Goal: Complete application form

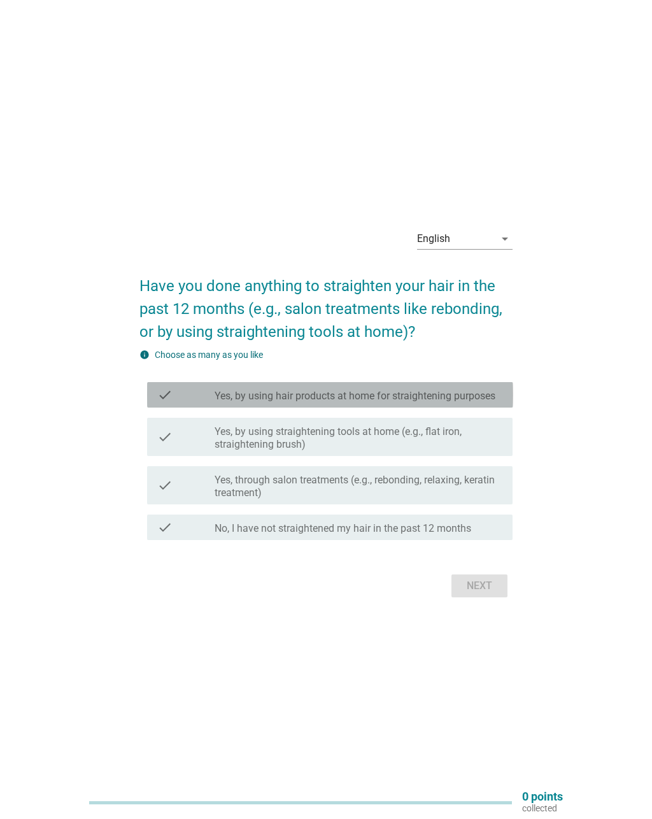
click at [490, 390] on label "Yes, by using hair products at home for straightening purposes" at bounding box center [355, 396] width 281 height 13
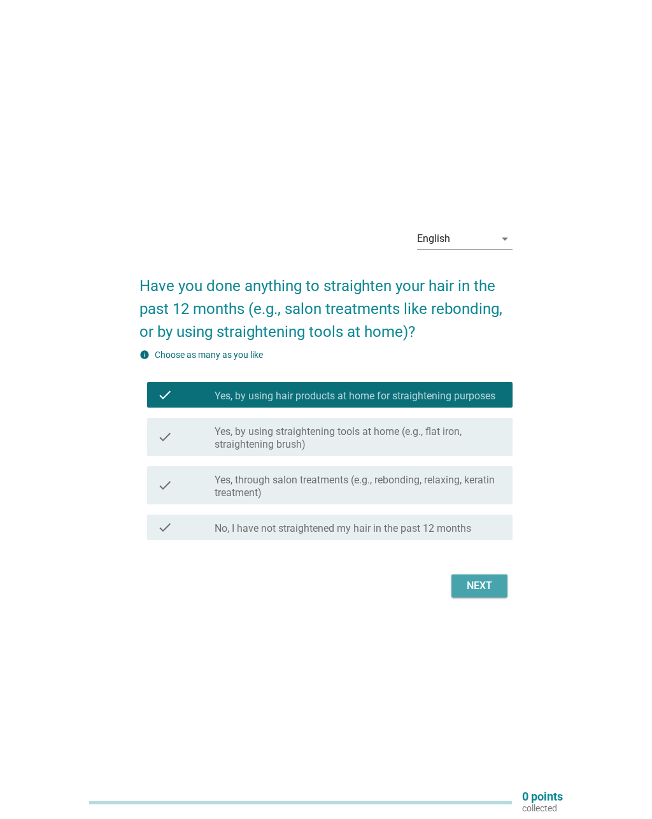
click at [495, 589] on div "Next" at bounding box center [480, 585] width 36 height 15
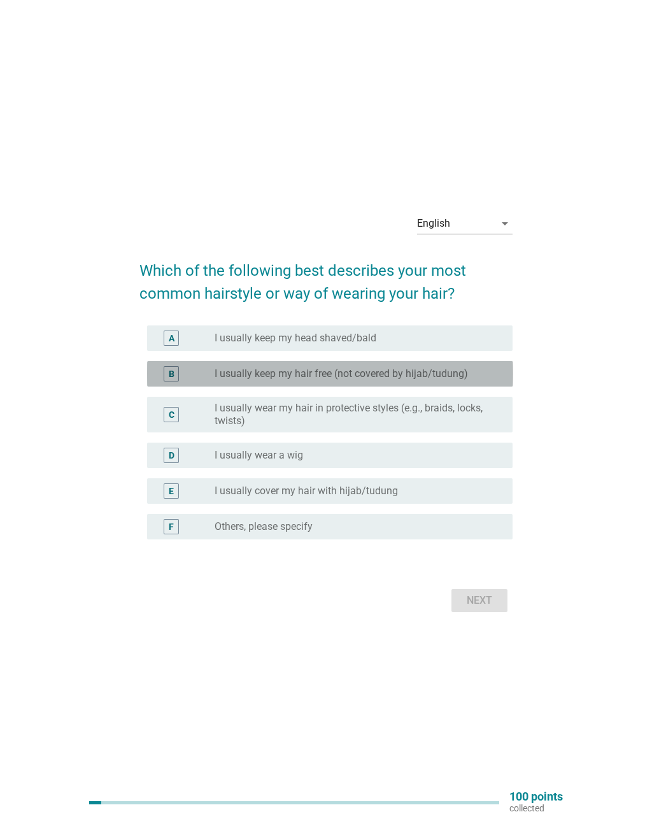
click at [488, 367] on div "radio_button_unchecked I usually keep my hair free (not covered by hijab/tudung)" at bounding box center [354, 373] width 278 height 13
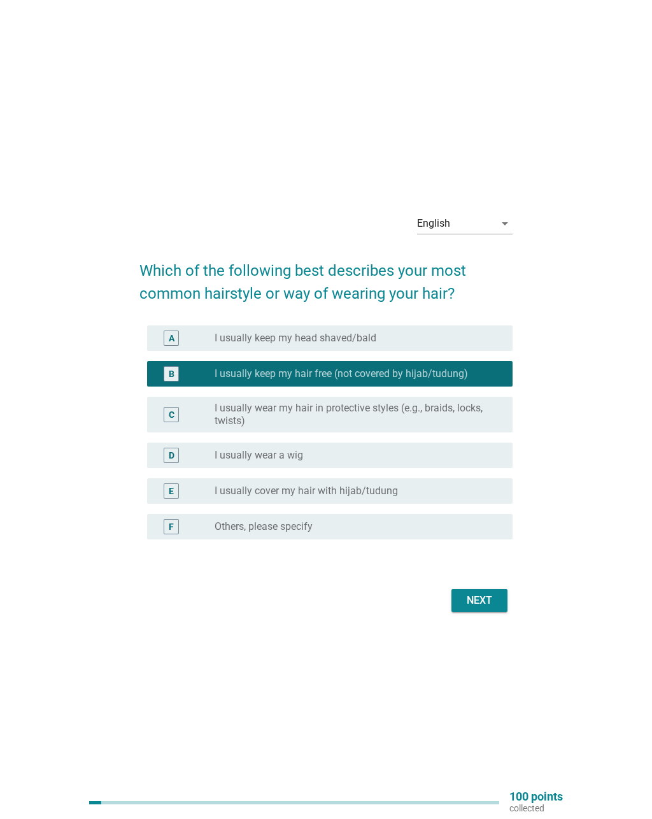
click at [499, 602] on button "Next" at bounding box center [480, 600] width 56 height 23
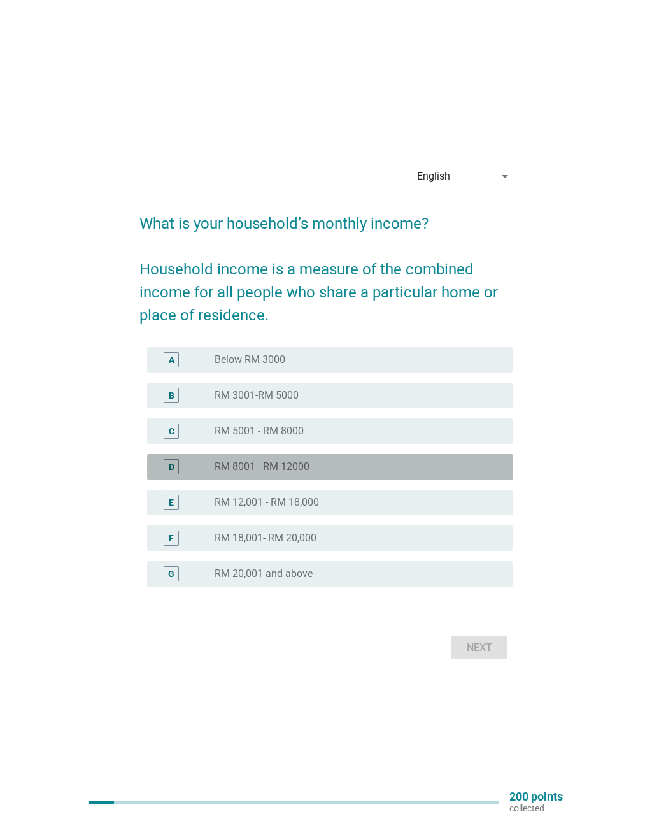
click at [492, 455] on div "D radio_button_unchecked RM 8001 - RM 12000" at bounding box center [330, 466] width 366 height 25
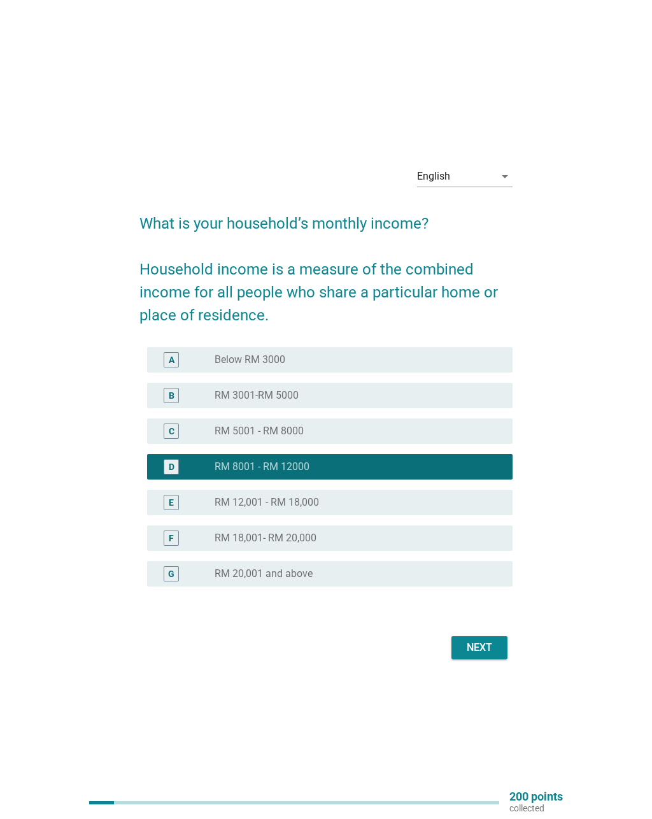
click at [494, 645] on div "Next" at bounding box center [480, 647] width 36 height 15
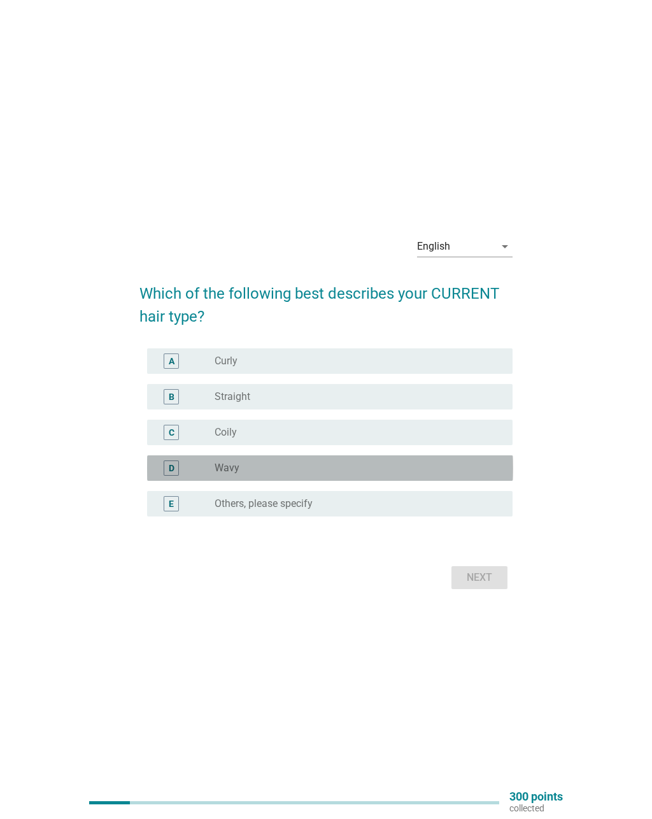
click at [462, 464] on div "radio_button_unchecked Wavy" at bounding box center [354, 468] width 278 height 13
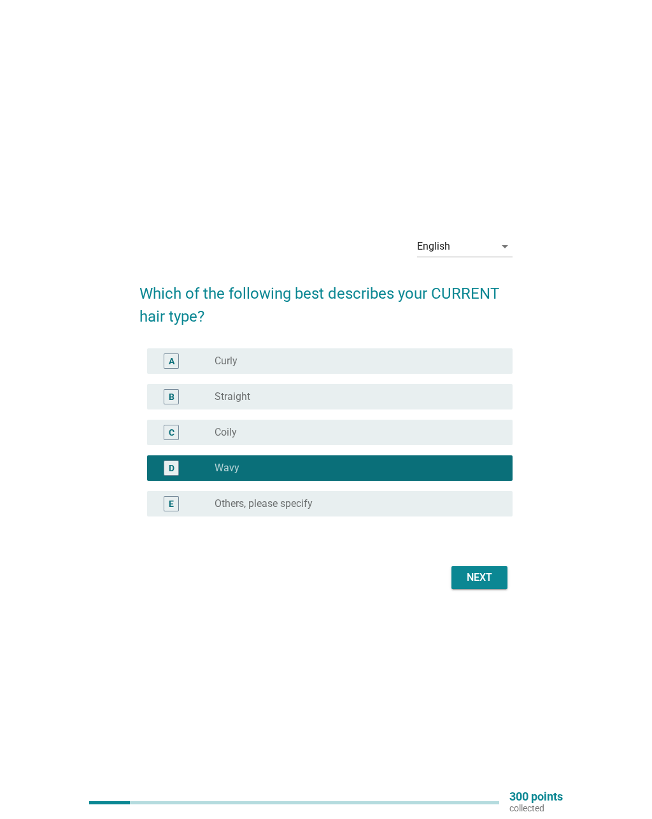
click at [492, 578] on div "Next" at bounding box center [480, 577] width 36 height 15
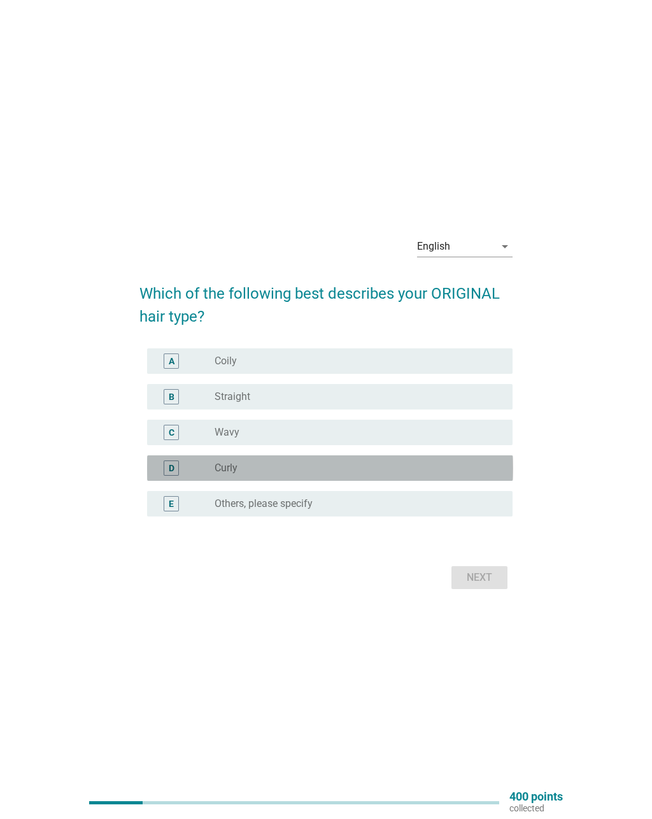
click at [459, 468] on div "radio_button_unchecked Curly" at bounding box center [354, 468] width 278 height 13
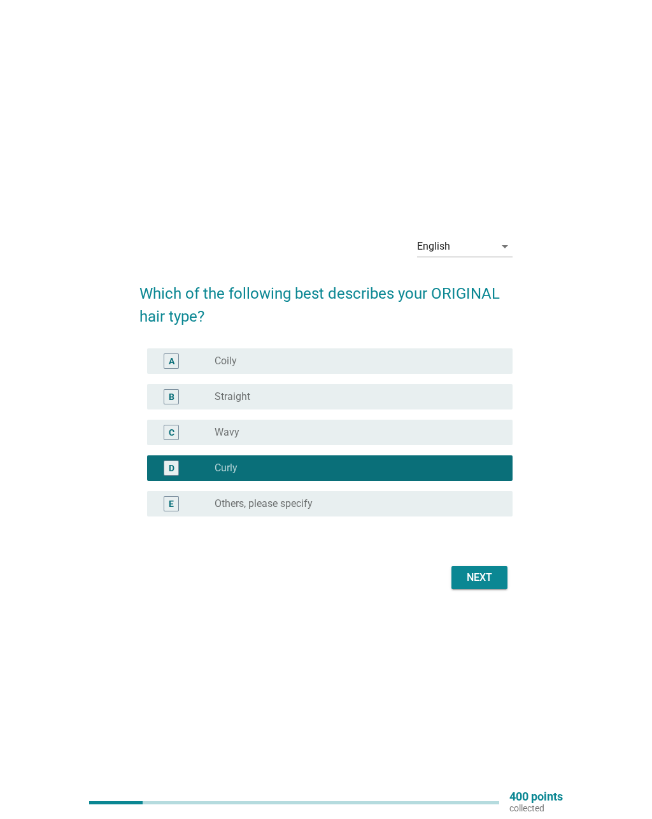
click at [502, 574] on button "Next" at bounding box center [480, 577] width 56 height 23
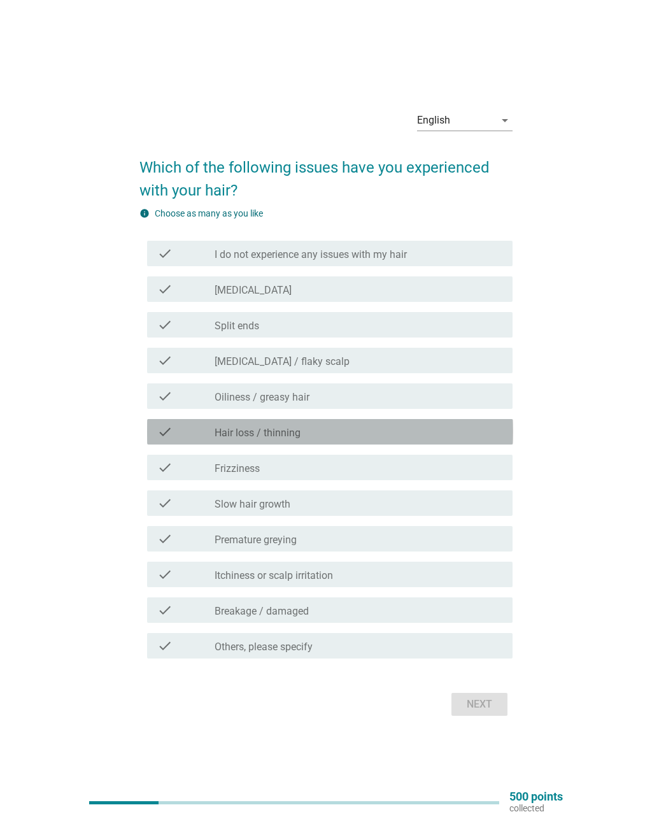
click at [336, 431] on div "check_box_outline_blank Hair loss / thinning" at bounding box center [359, 431] width 288 height 15
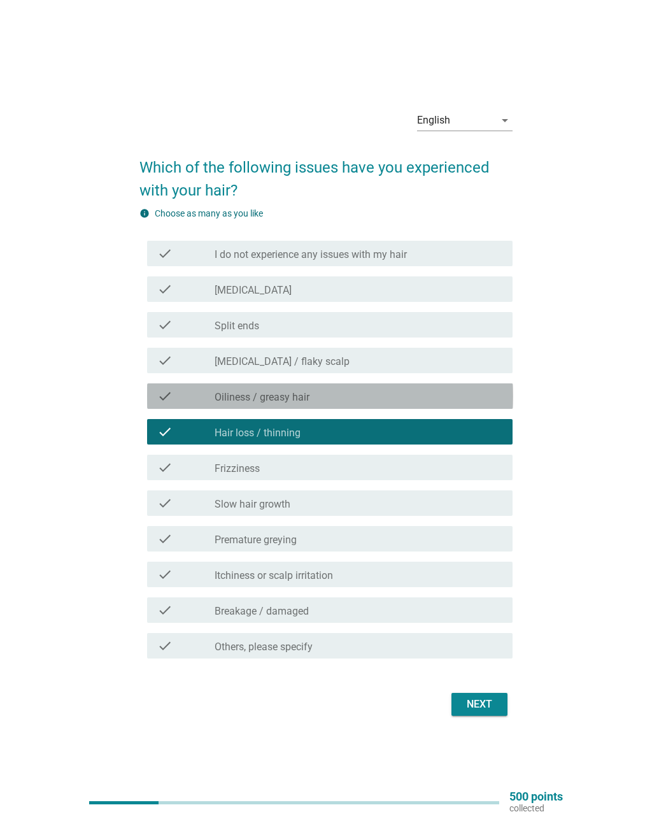
click at [379, 397] on div "check_box_outline_blank Oiliness / greasy hair" at bounding box center [359, 395] width 288 height 15
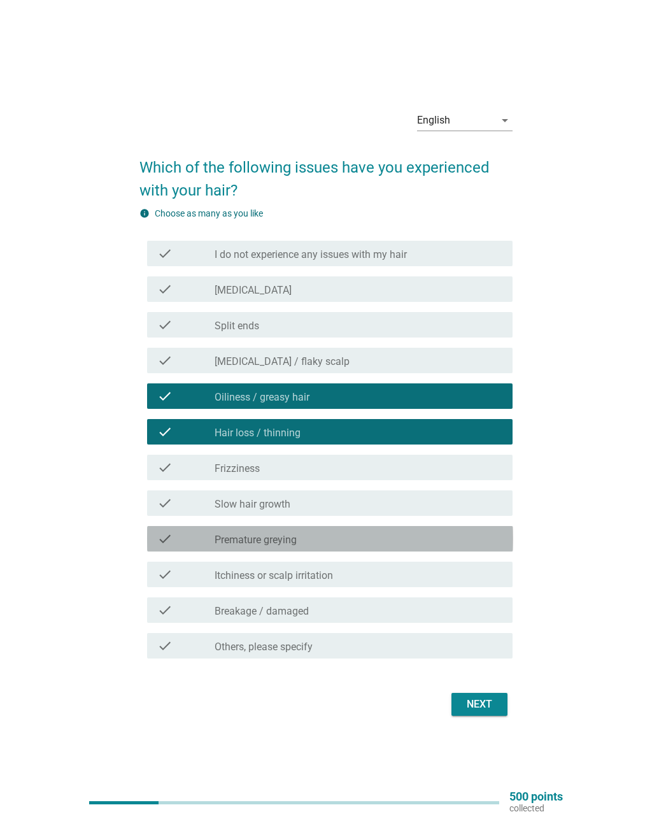
click at [351, 537] on div "check_box_outline_blank Premature greying" at bounding box center [359, 538] width 288 height 15
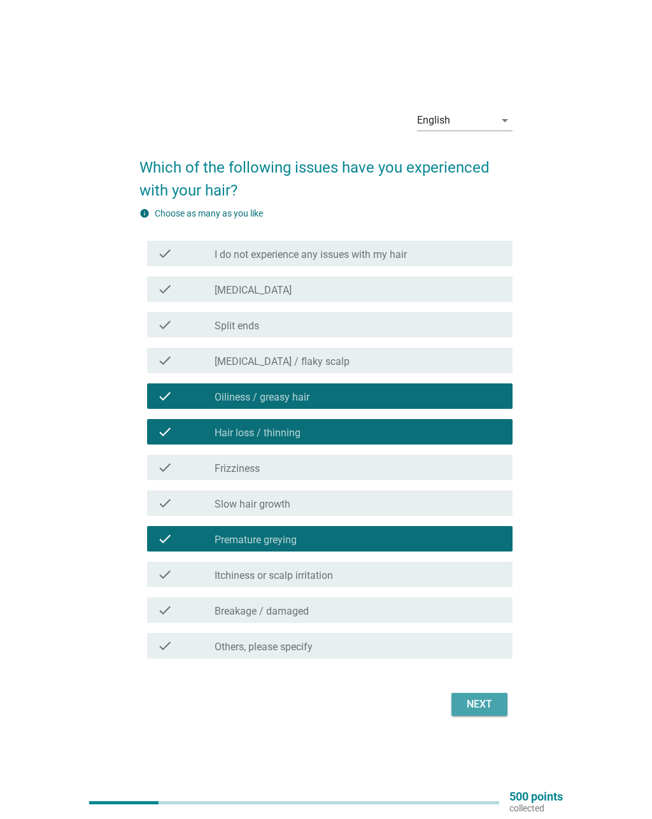
click at [494, 701] on div "Next" at bounding box center [480, 704] width 36 height 15
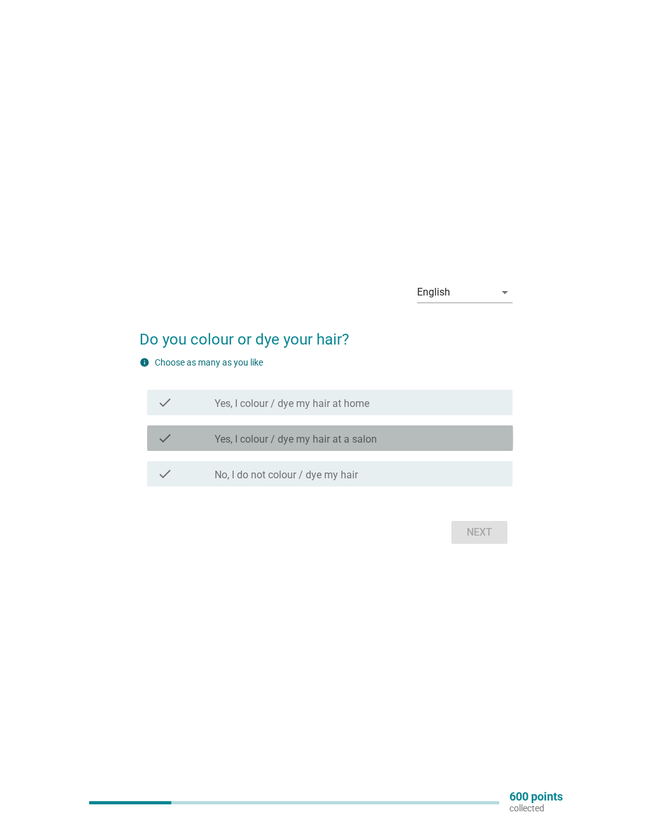
click at [424, 440] on div "check_box_outline_blank Yes, I colour / dye my hair at a salon" at bounding box center [359, 438] width 288 height 15
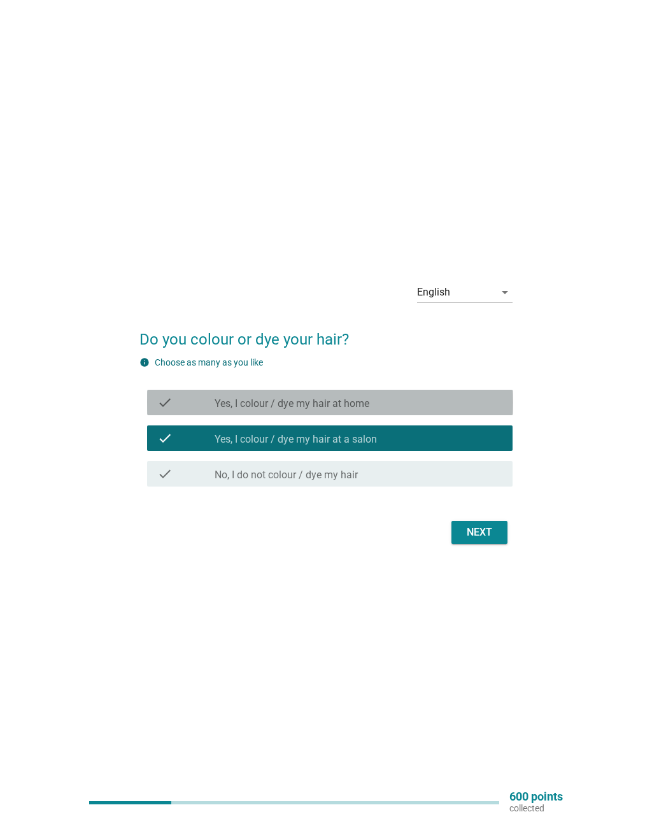
click at [462, 399] on div "check_box_outline_blank Yes, I colour / dye my hair at home" at bounding box center [359, 402] width 288 height 15
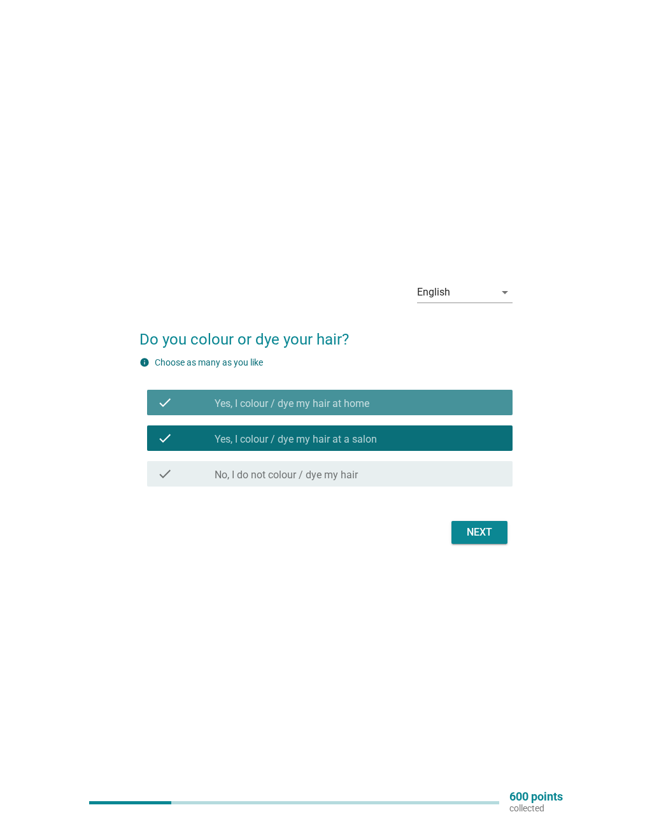
click at [463, 397] on div "check_box_outline_blank Yes, I colour / dye my hair at home" at bounding box center [359, 402] width 288 height 15
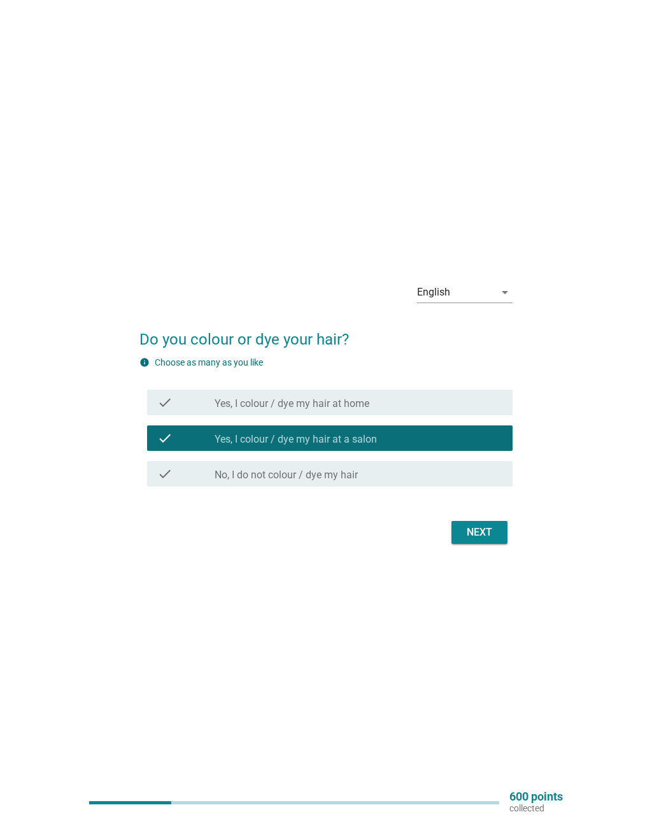
click at [506, 530] on button "Next" at bounding box center [480, 532] width 56 height 23
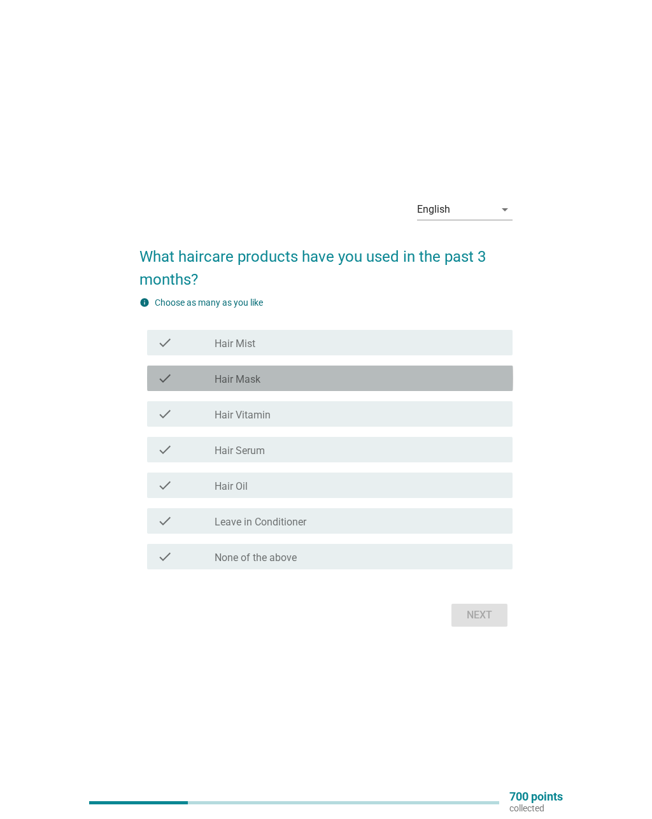
click at [350, 377] on div "check_box_outline_blank Hair Mask" at bounding box center [359, 378] width 288 height 15
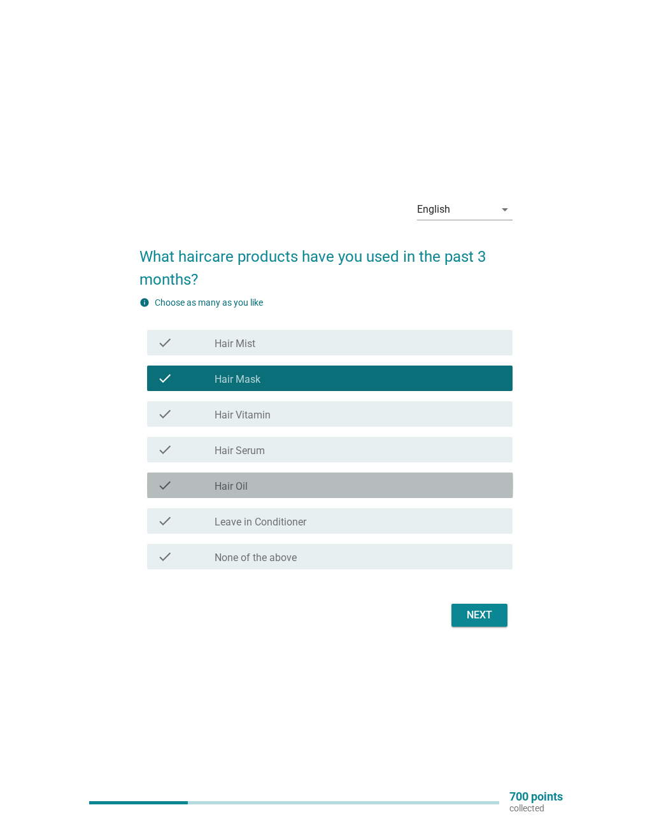
click at [310, 487] on div "check_box_outline_blank Hair Oil" at bounding box center [359, 485] width 288 height 15
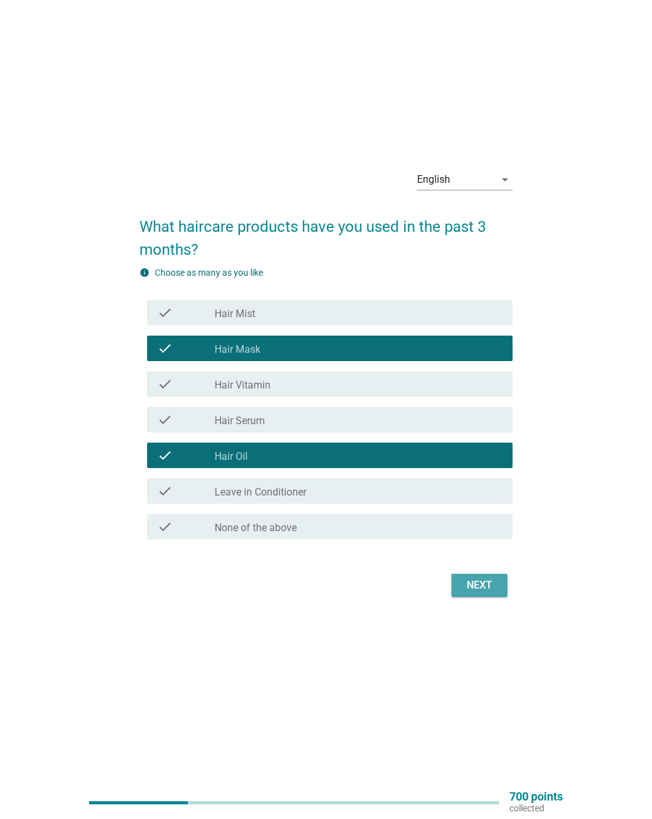
scroll to position [29, 0]
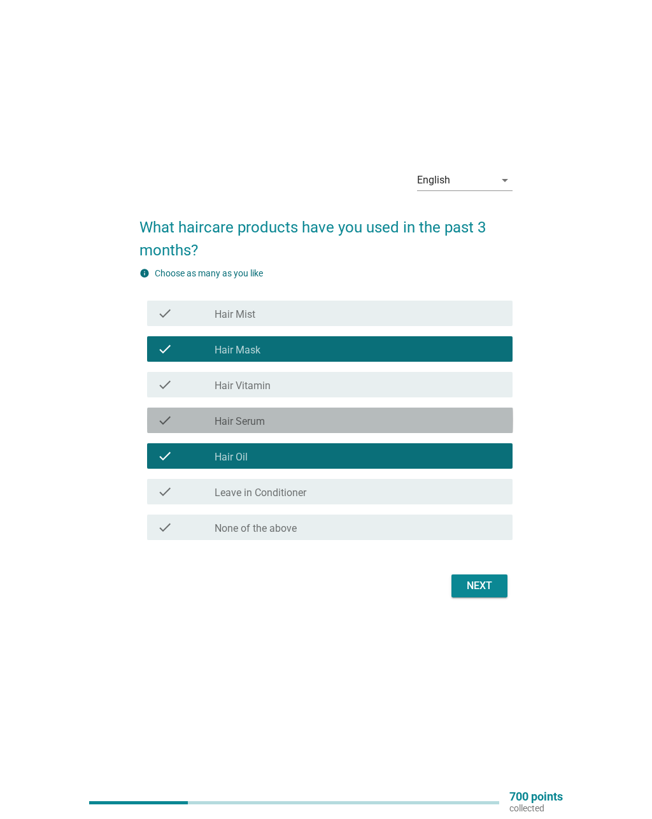
click at [439, 415] on div "check_box_outline_blank Hair Serum" at bounding box center [359, 420] width 288 height 15
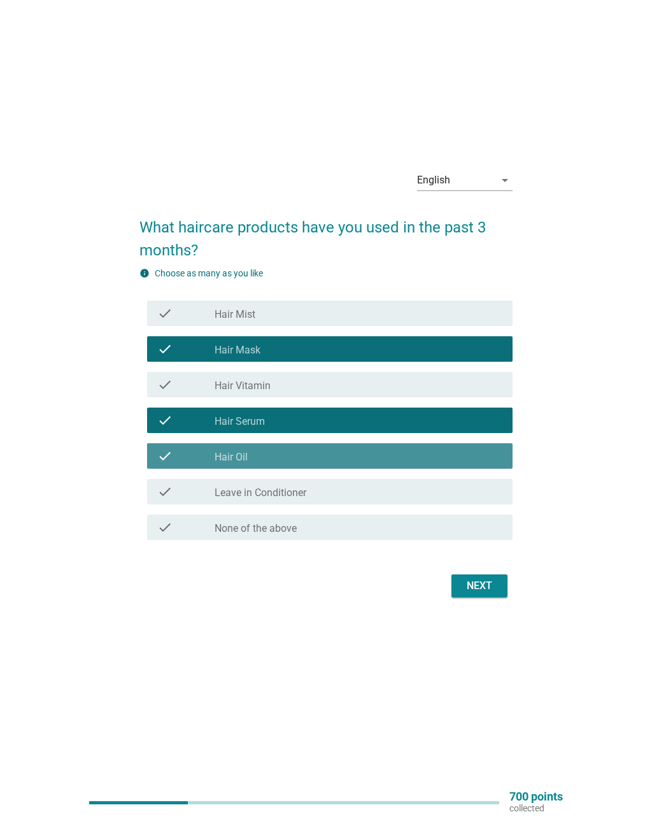
click at [413, 448] on div "check_box_outline_blank Hair Oil" at bounding box center [359, 455] width 288 height 15
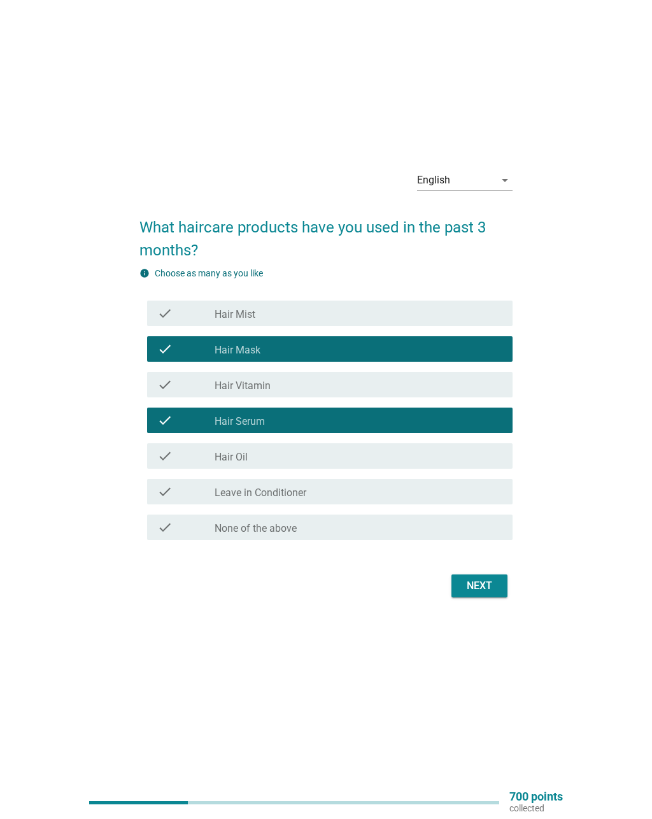
click at [502, 585] on button "Next" at bounding box center [480, 585] width 56 height 23
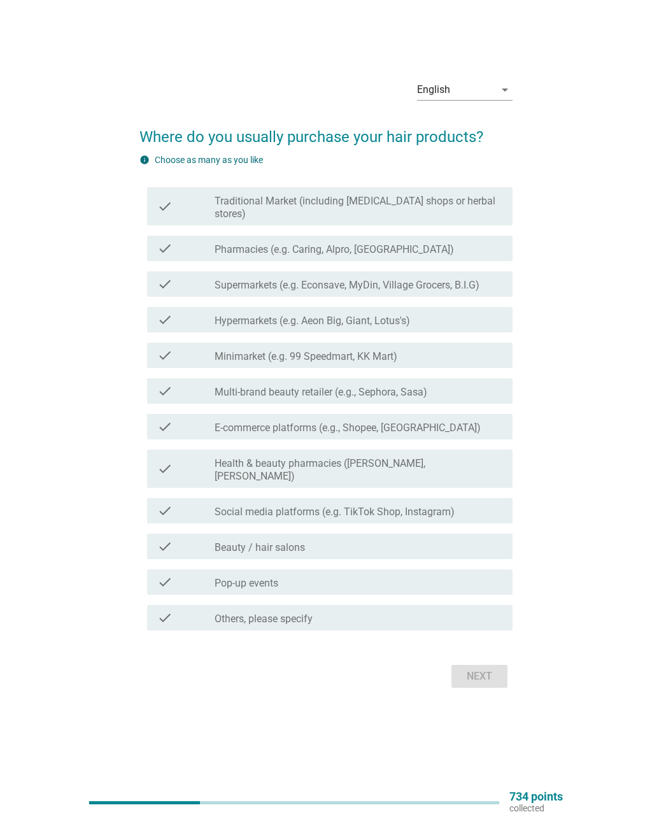
scroll to position [0, 0]
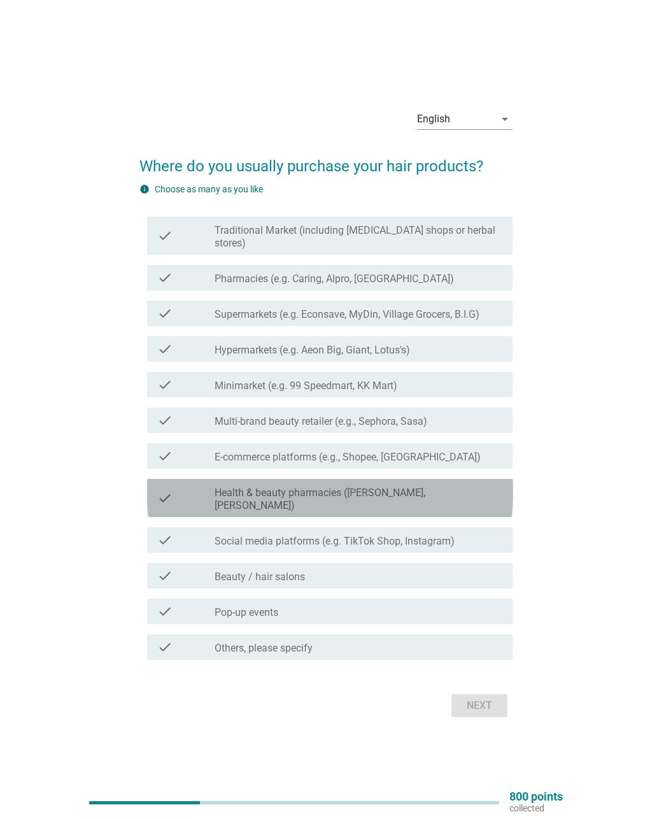
click at [480, 493] on div "check_box_outline_blank Health & beauty pharmacies (e.g. Guardian, [PERSON_NAME…" at bounding box center [359, 498] width 288 height 28
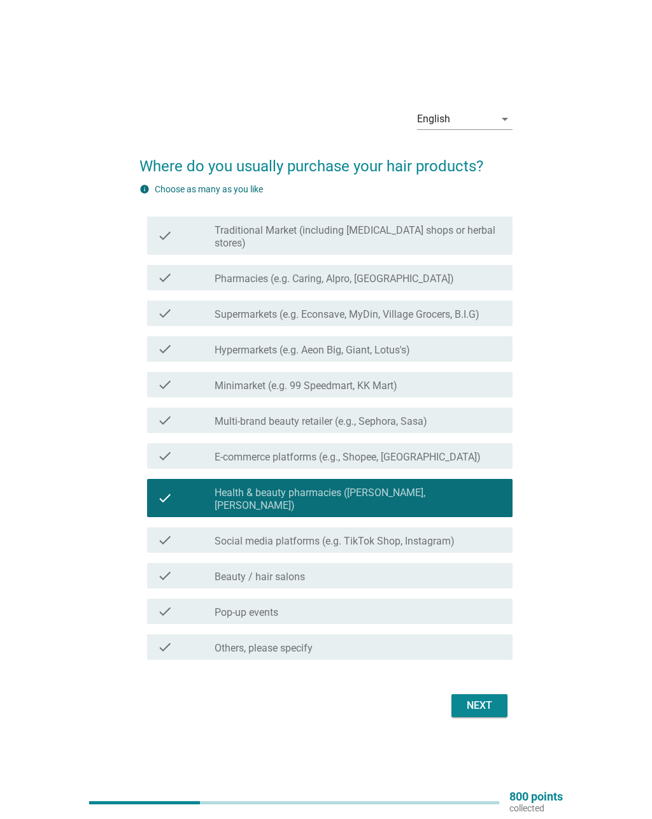
click at [492, 532] on div "check_box_outline_blank Social media platforms (e.g. TikTok Shop, Instagram)" at bounding box center [359, 539] width 288 height 15
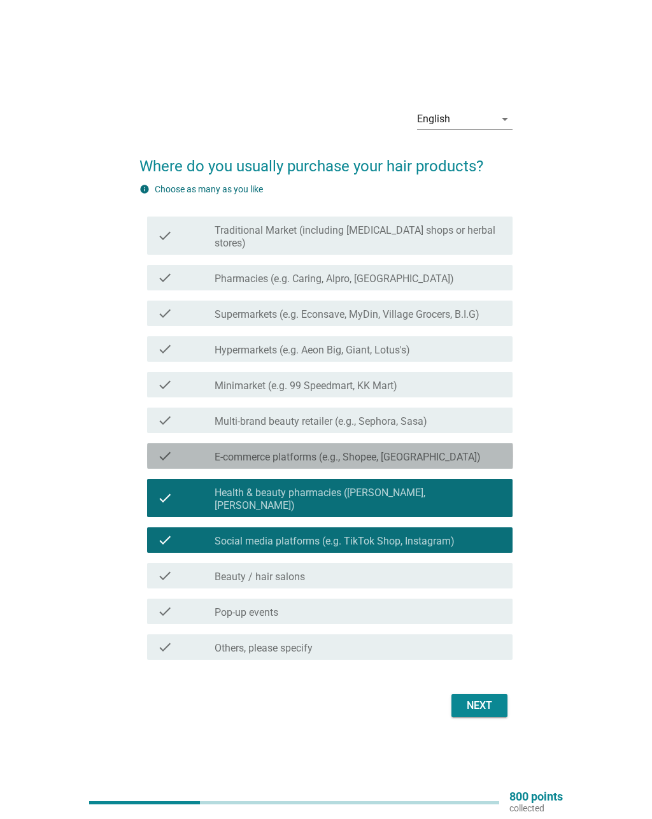
click at [481, 458] on div "check_box_outline_blank E-commerce platforms (e.g., Shopee, Lazada)" at bounding box center [359, 455] width 288 height 15
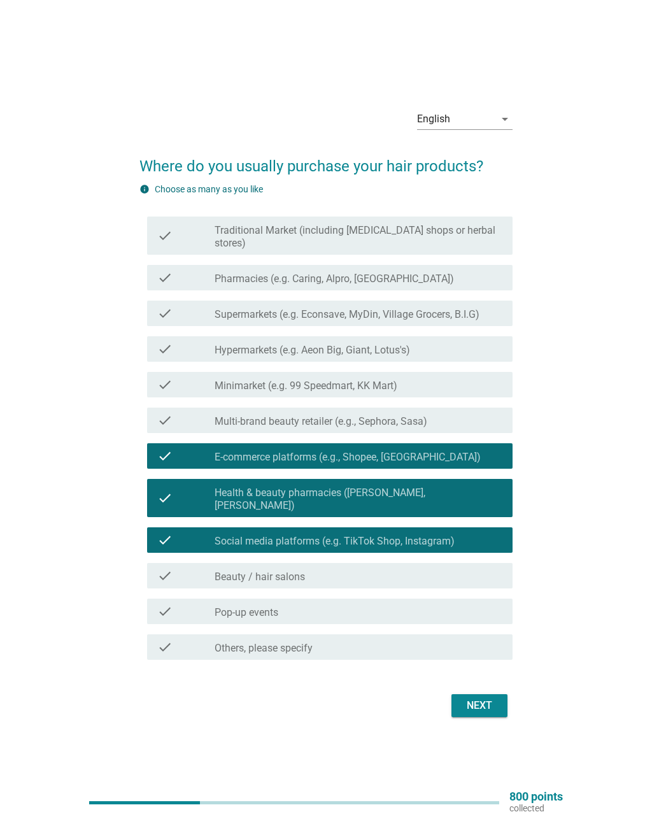
click at [491, 698] on div "Next" at bounding box center [480, 705] width 36 height 15
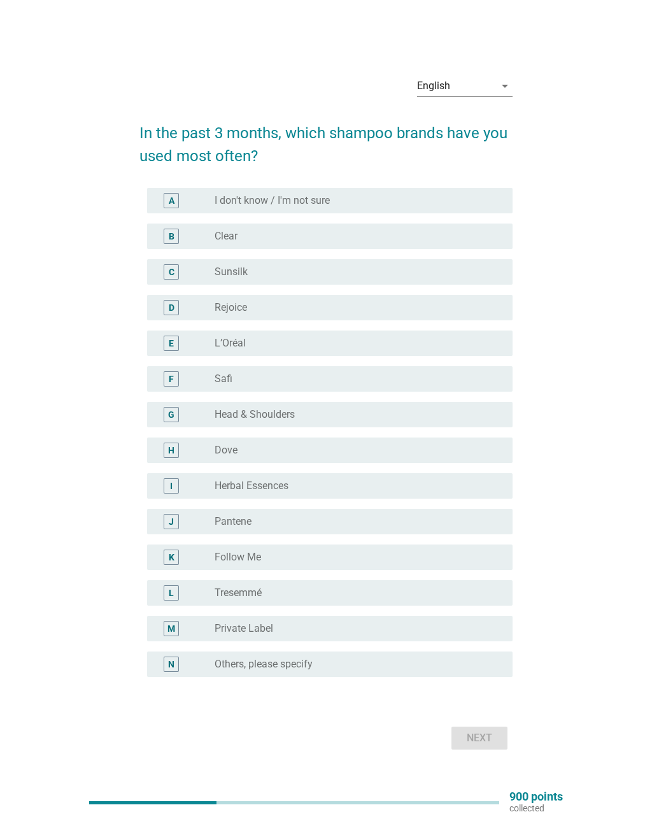
scroll to position [33, 0]
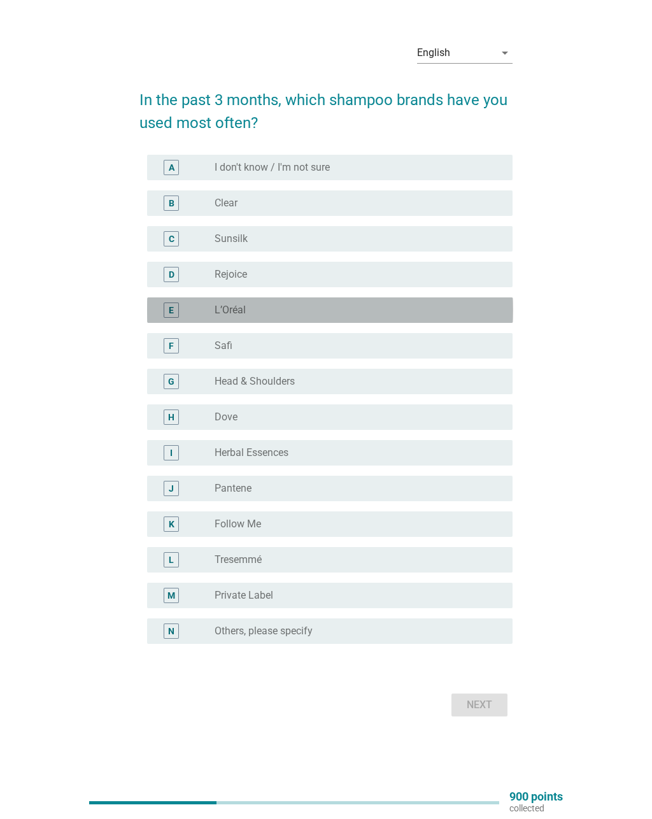
click at [490, 311] on div "radio_button_unchecked L’Oréal" at bounding box center [354, 310] width 278 height 13
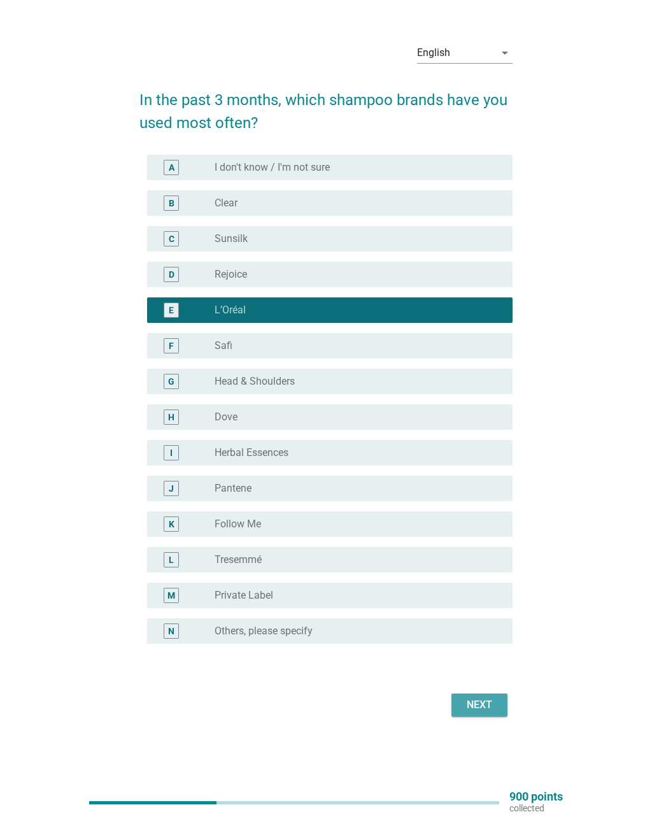
click at [493, 711] on div "Next" at bounding box center [480, 704] width 36 height 15
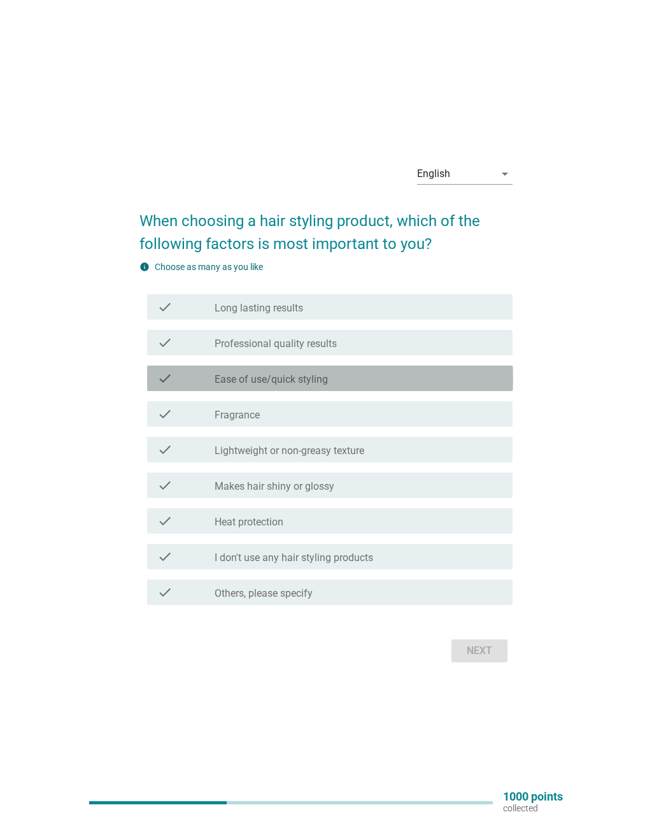
click at [444, 377] on div "check_box_outline_blank Ease of use/quick styling" at bounding box center [359, 378] width 288 height 15
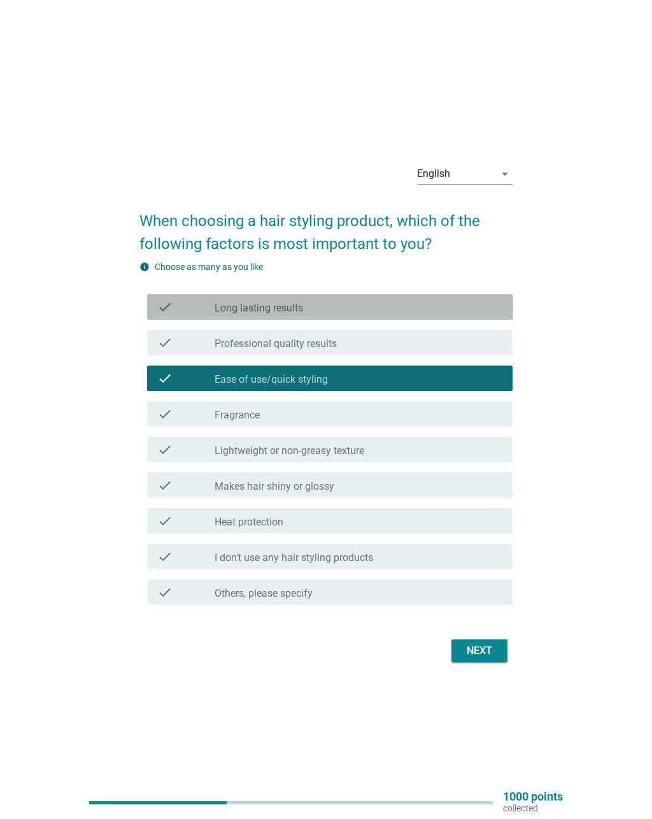
click at [478, 299] on div "check_box_outline_blank Long lasting results" at bounding box center [359, 306] width 288 height 15
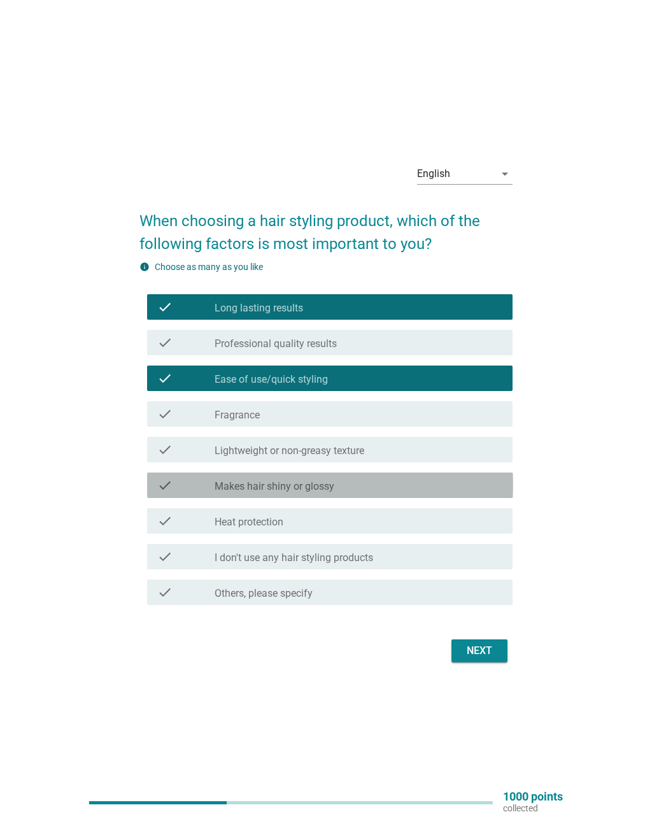
click at [453, 480] on div "check_box_outline_blank Makes hair shiny or glossy" at bounding box center [359, 485] width 288 height 15
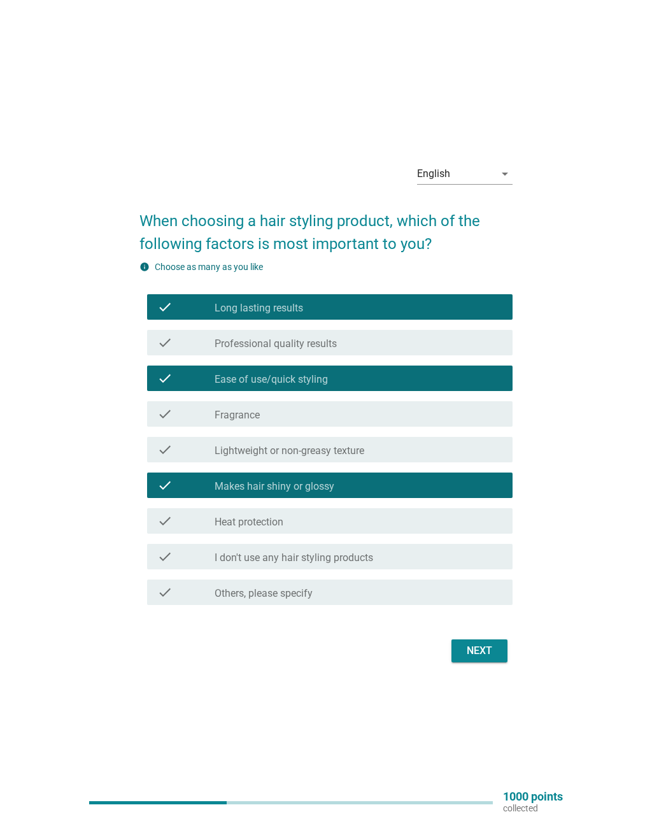
click at [499, 647] on button "Next" at bounding box center [480, 650] width 56 height 23
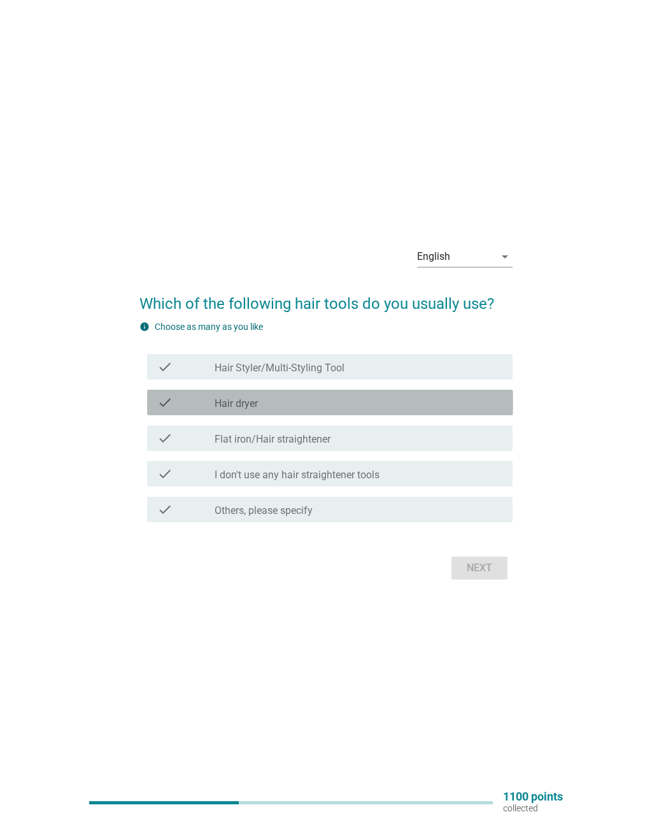
click at [478, 406] on div "check_box_outline_blank Hair dryer" at bounding box center [359, 402] width 288 height 15
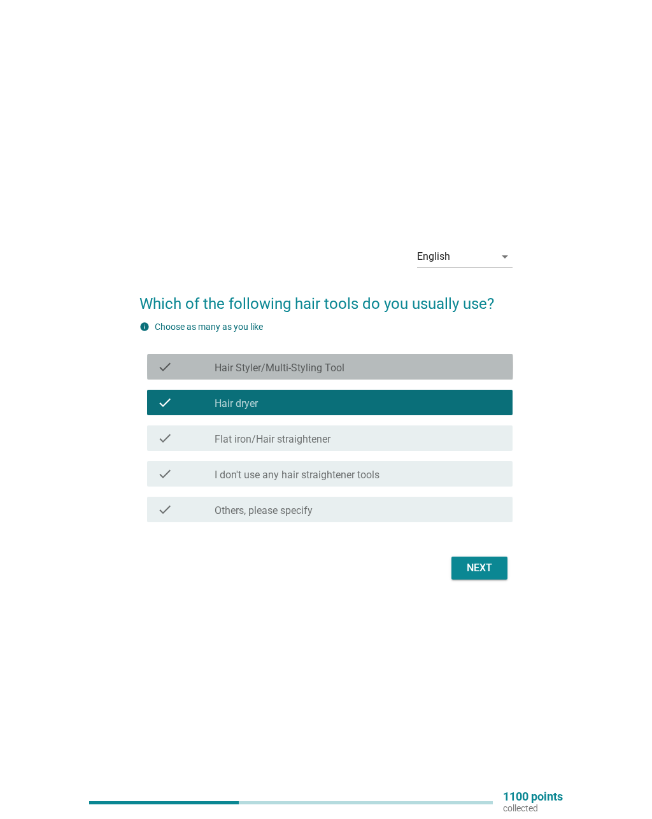
click at [511, 371] on div "check check_box_outline_blank Hair Styler/Multi-Styling Tool" at bounding box center [330, 366] width 366 height 25
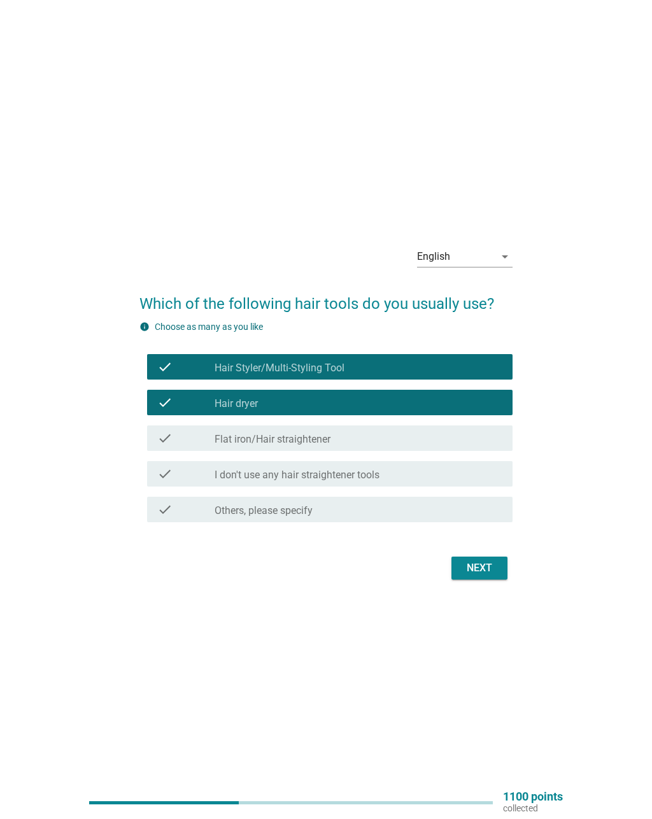
click at [506, 559] on button "Next" at bounding box center [480, 568] width 56 height 23
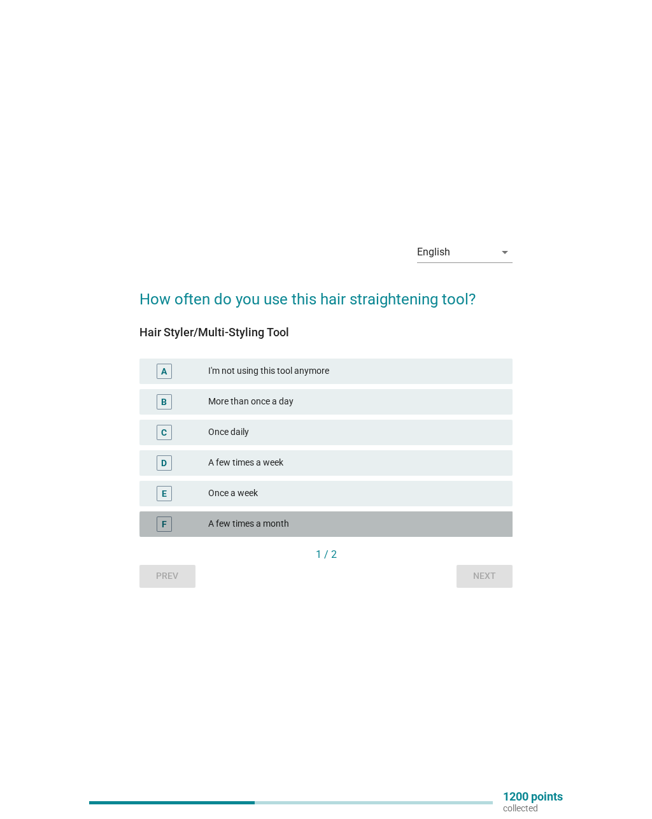
click at [461, 520] on div "A few times a month" at bounding box center [355, 523] width 294 height 15
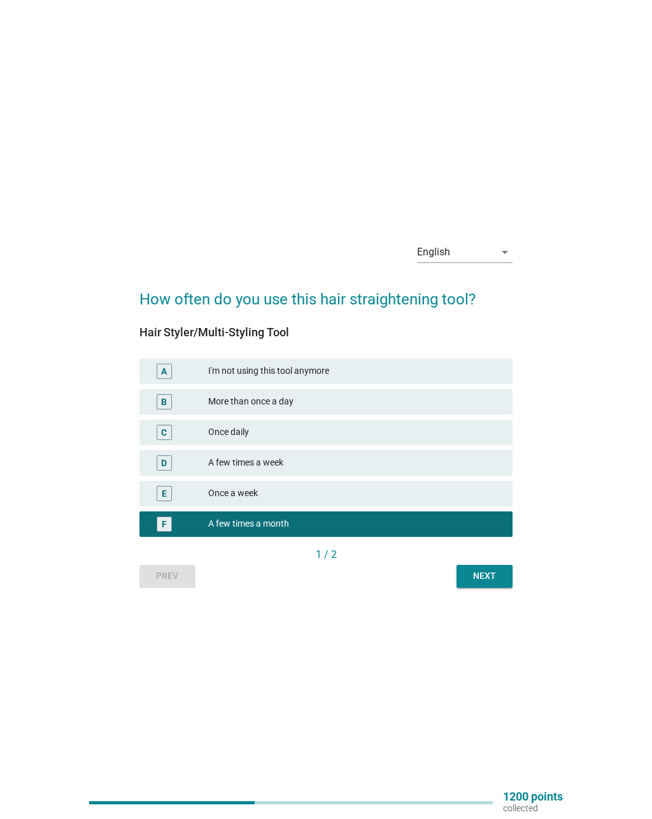
click at [500, 576] on div "Next" at bounding box center [485, 575] width 36 height 13
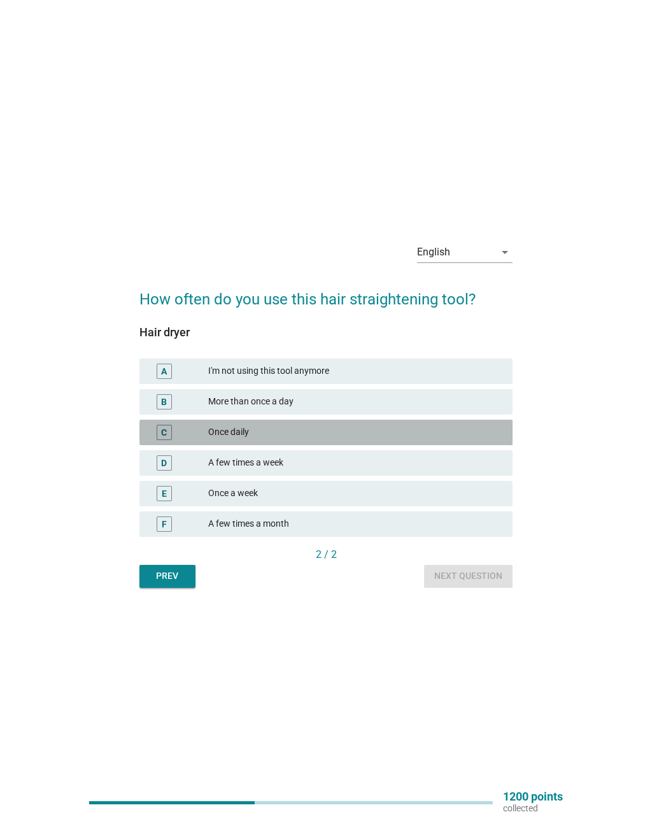
click at [484, 432] on div "Once daily" at bounding box center [355, 432] width 294 height 15
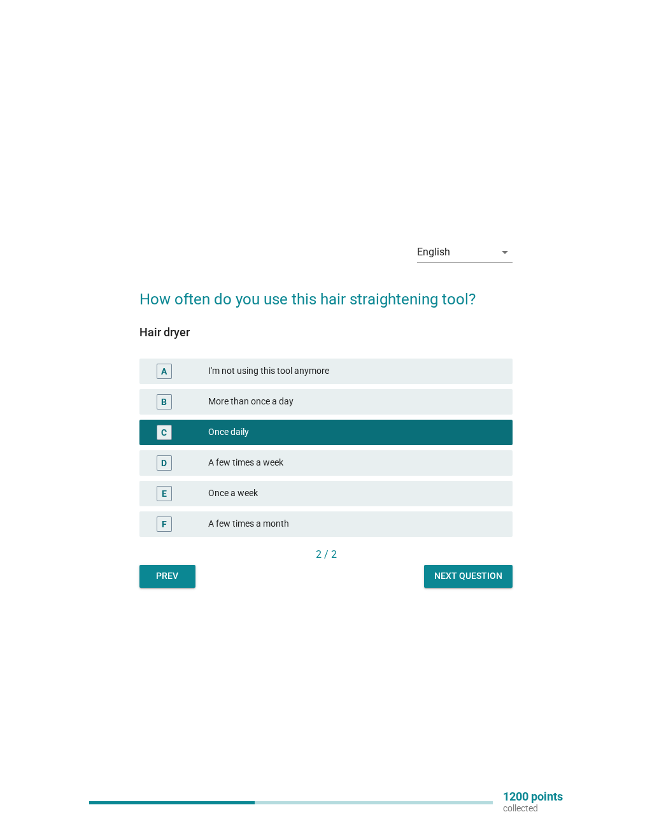
click at [502, 573] on div "Next question" at bounding box center [468, 575] width 68 height 13
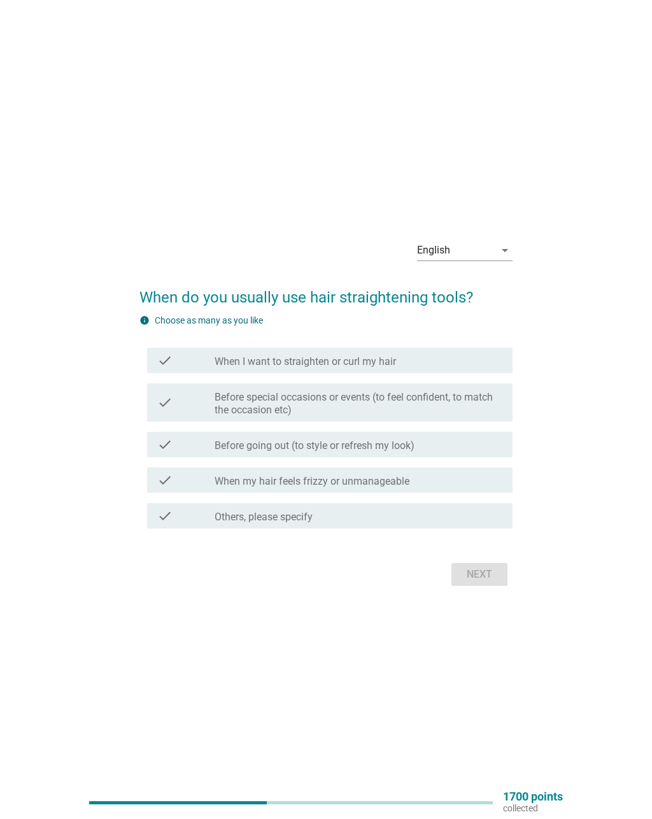
click at [502, 406] on label "Before special occasions or events (to feel confident, to match the occasion et…" at bounding box center [359, 403] width 288 height 25
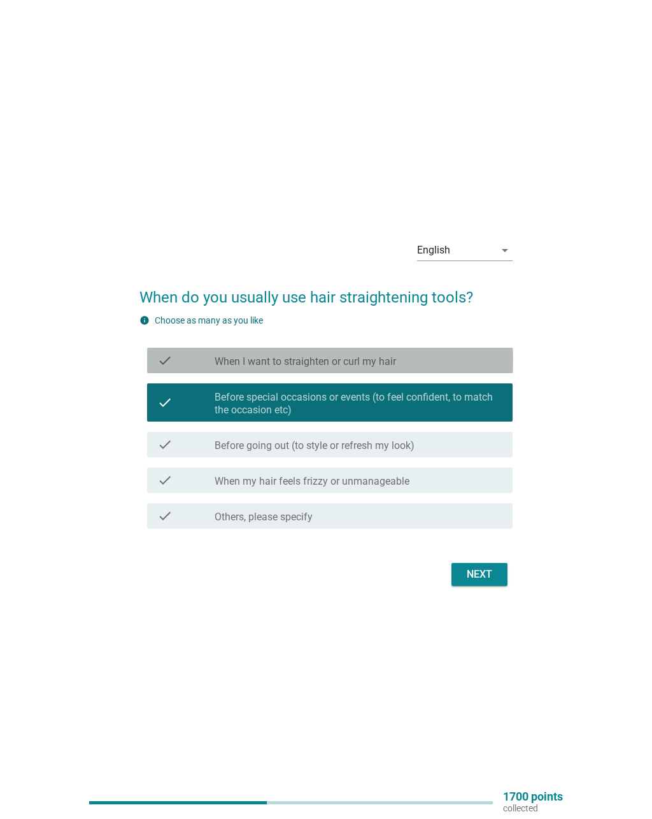
click at [499, 364] on div "check_box_outline_blank When I want to straighten or curl my hair" at bounding box center [359, 360] width 288 height 15
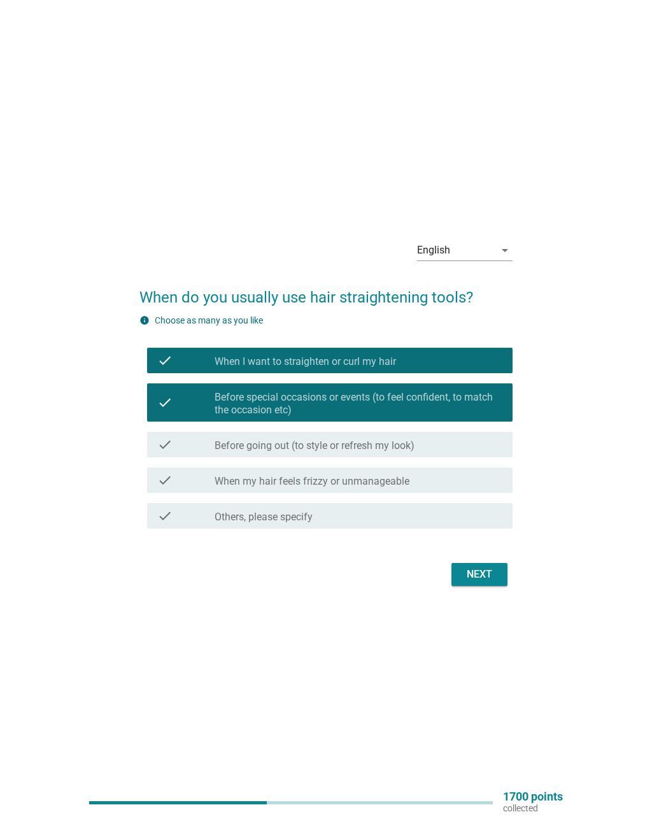
click at [497, 569] on div "Next" at bounding box center [480, 574] width 36 height 15
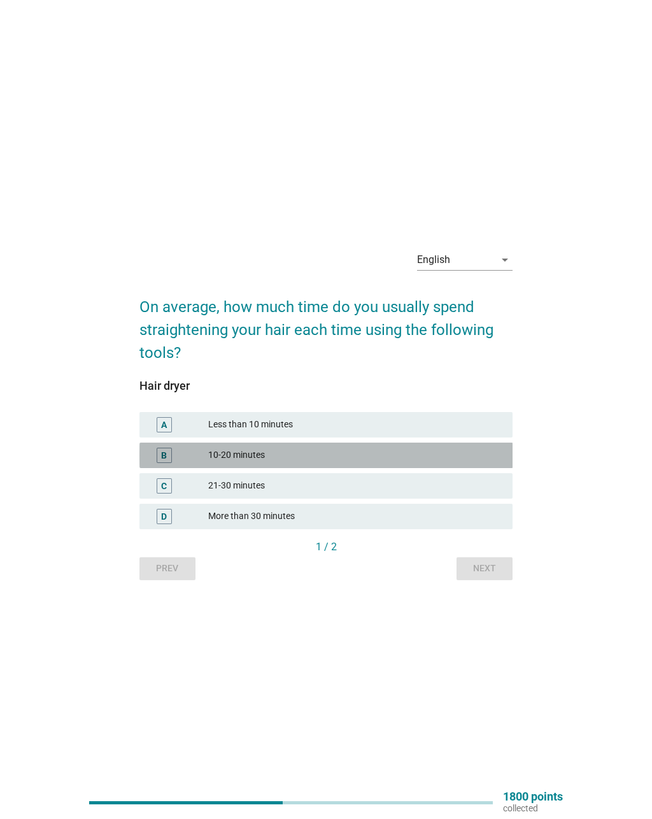
click at [455, 451] on div "10-20 minutes" at bounding box center [355, 455] width 294 height 15
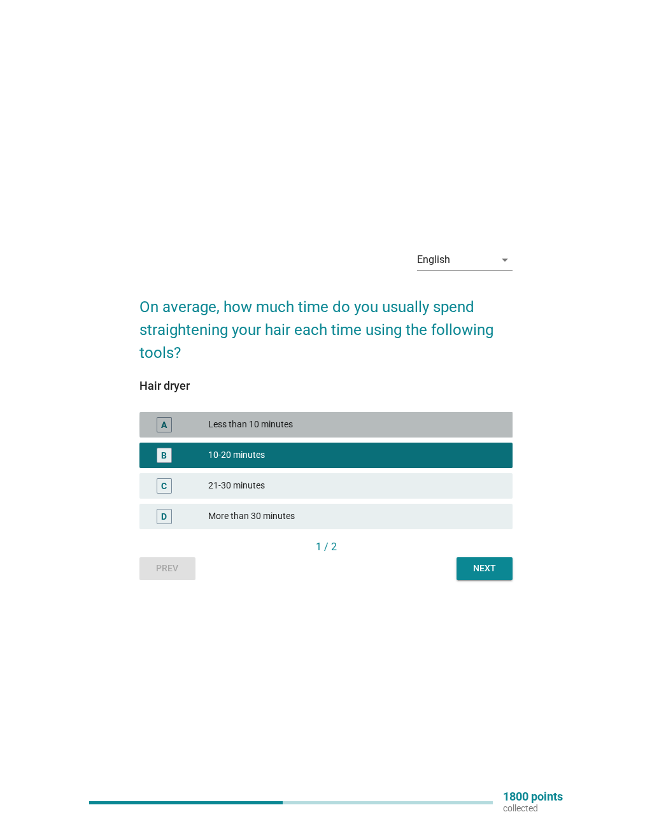
click at [493, 422] on div "Less than 10 minutes" at bounding box center [355, 424] width 294 height 15
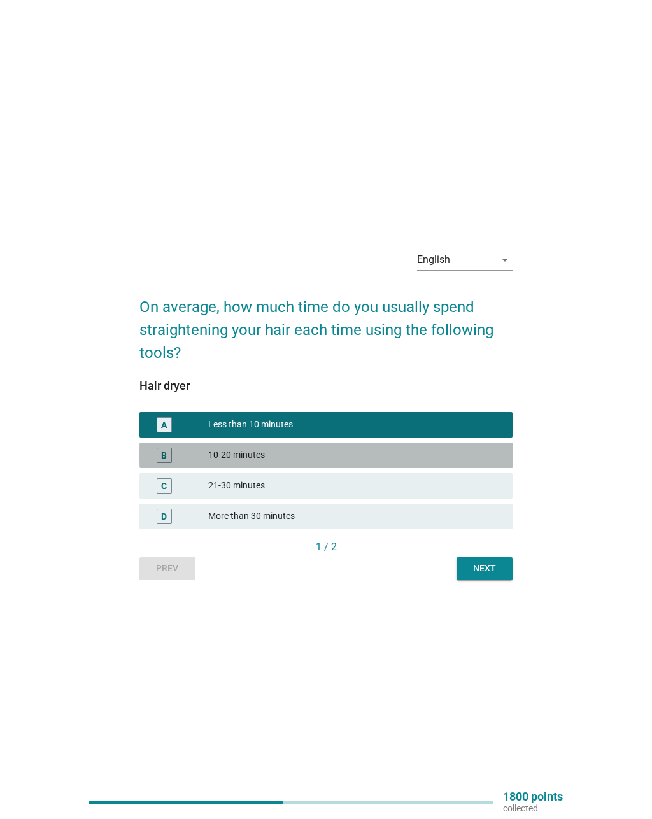
click at [477, 450] on div "10-20 minutes" at bounding box center [355, 455] width 294 height 15
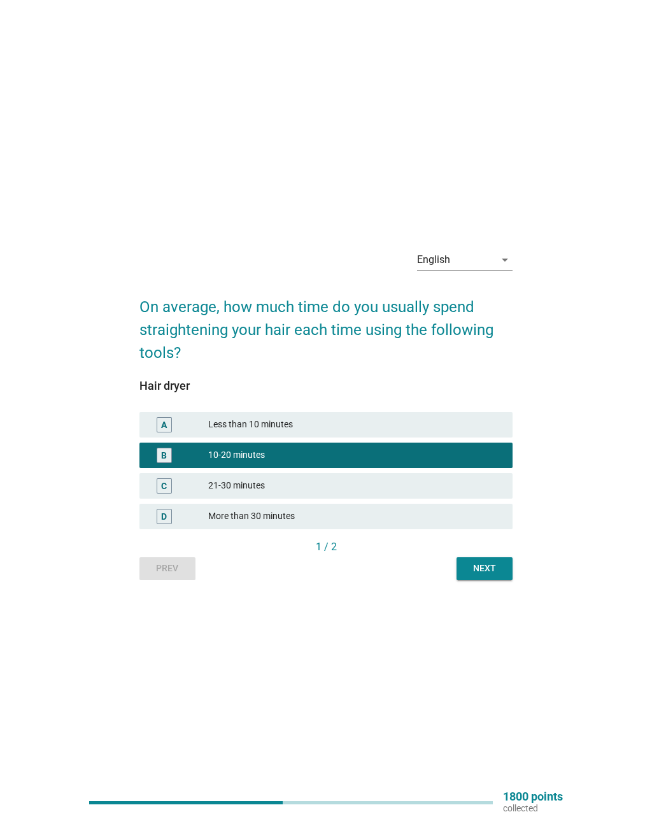
click at [513, 564] on button "Next" at bounding box center [485, 568] width 56 height 23
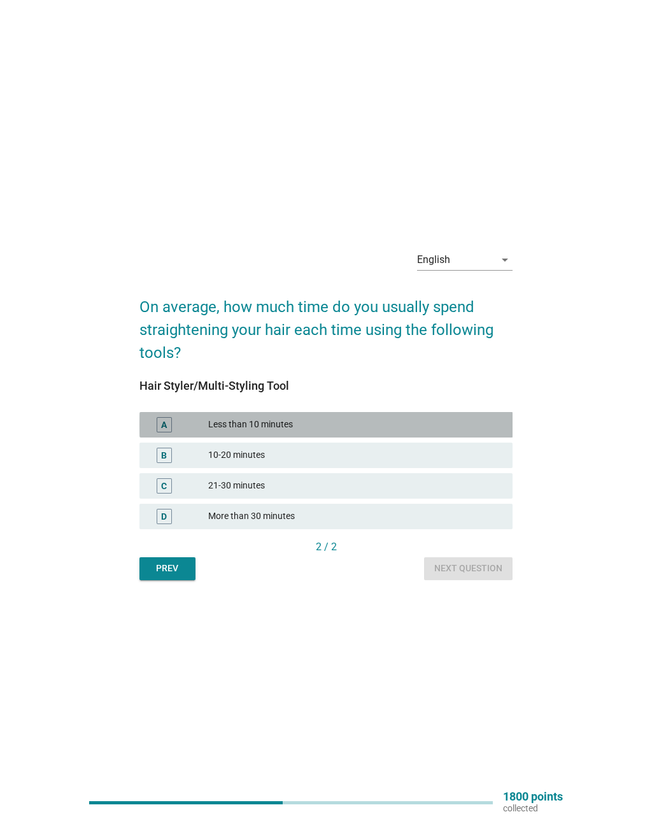
click at [494, 424] on div "Less than 10 minutes" at bounding box center [355, 424] width 294 height 15
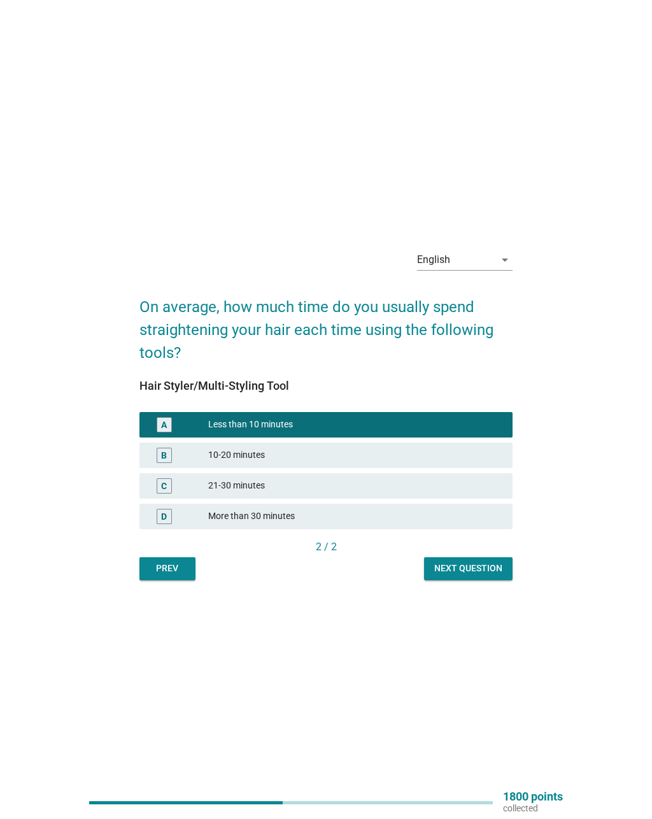
click at [497, 569] on div "Next question" at bounding box center [468, 568] width 68 height 13
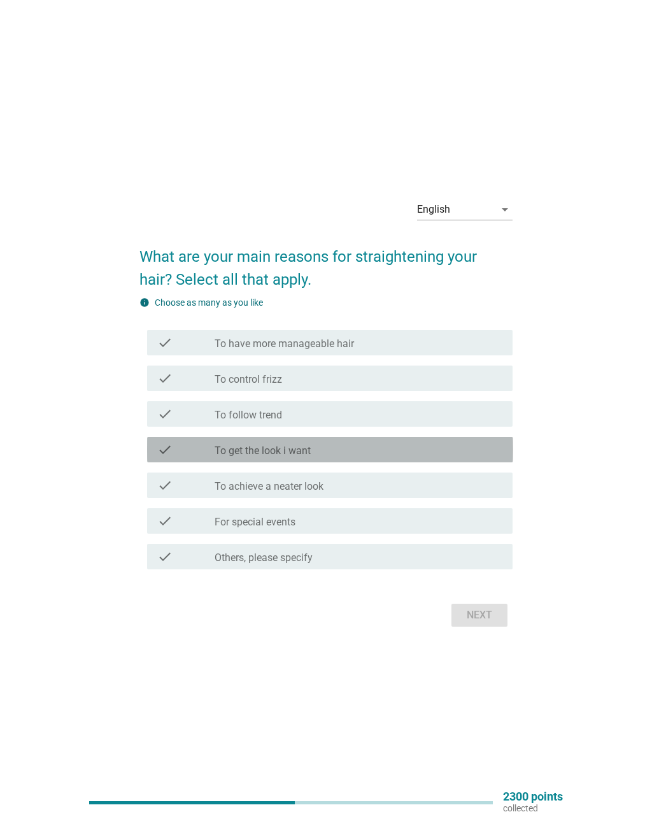
click at [469, 453] on div "check_box_outline_blank To get the look i want" at bounding box center [359, 449] width 288 height 15
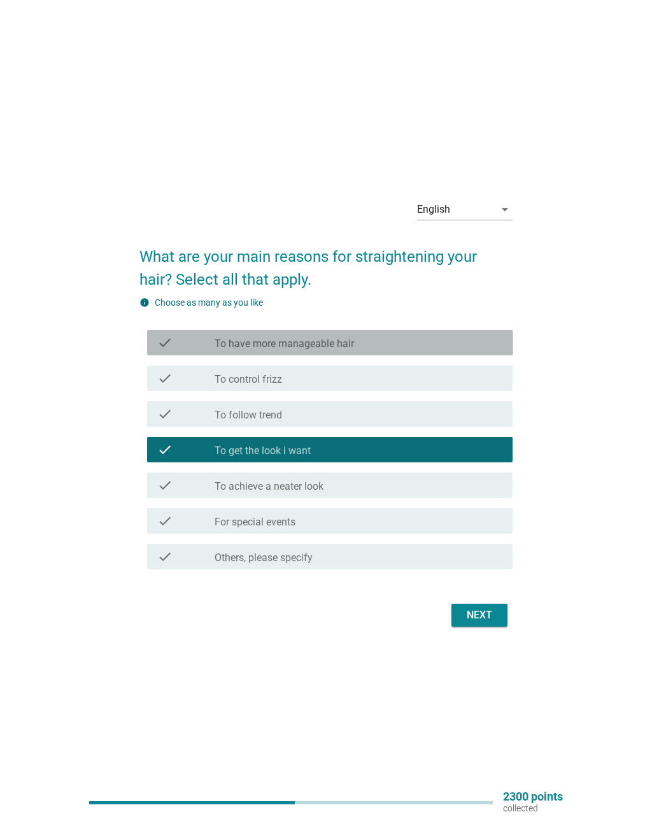
click at [481, 343] on div "check_box_outline_blank To have more manageable hair" at bounding box center [359, 342] width 288 height 15
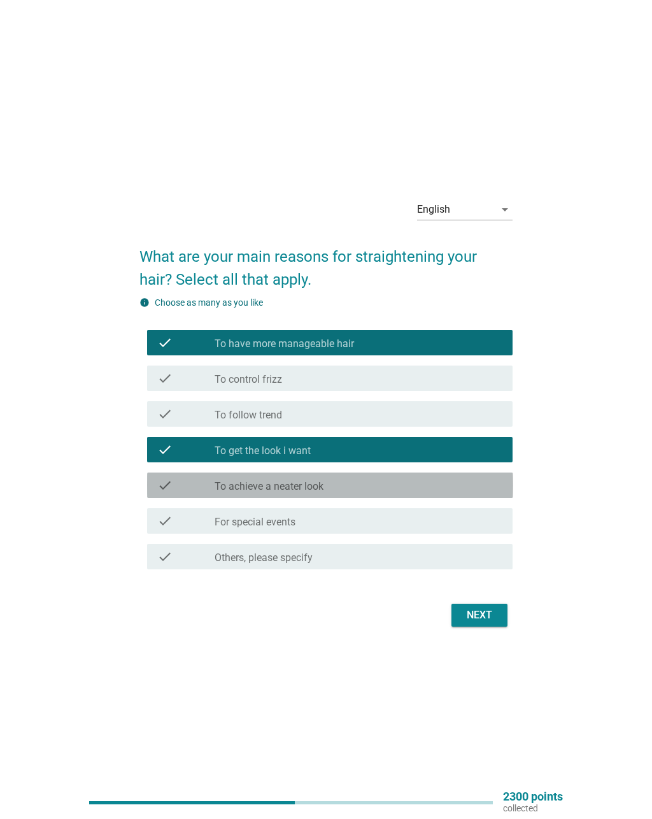
click at [498, 483] on div "check_box_outline_blank To achieve a neater look" at bounding box center [359, 485] width 288 height 15
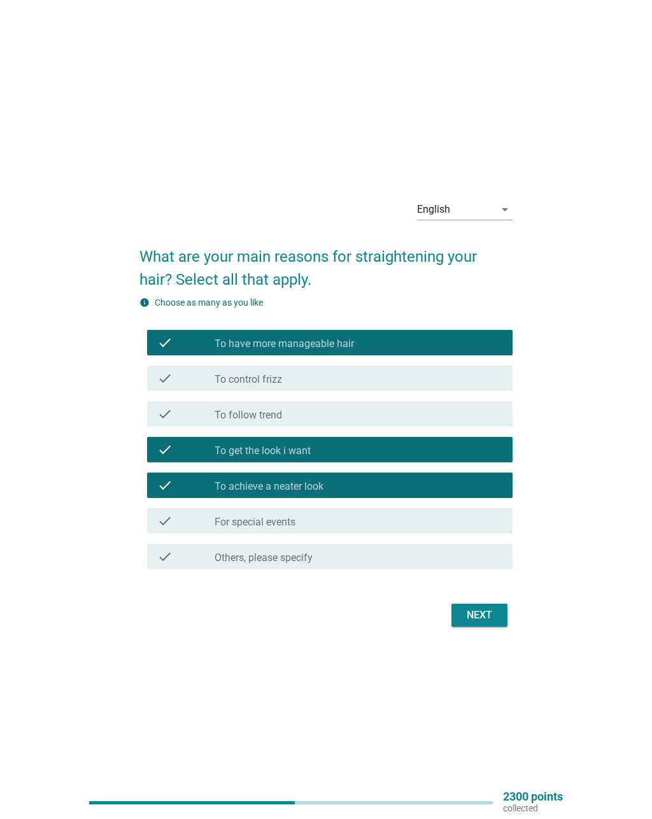
click at [487, 609] on div "Next" at bounding box center [480, 615] width 36 height 15
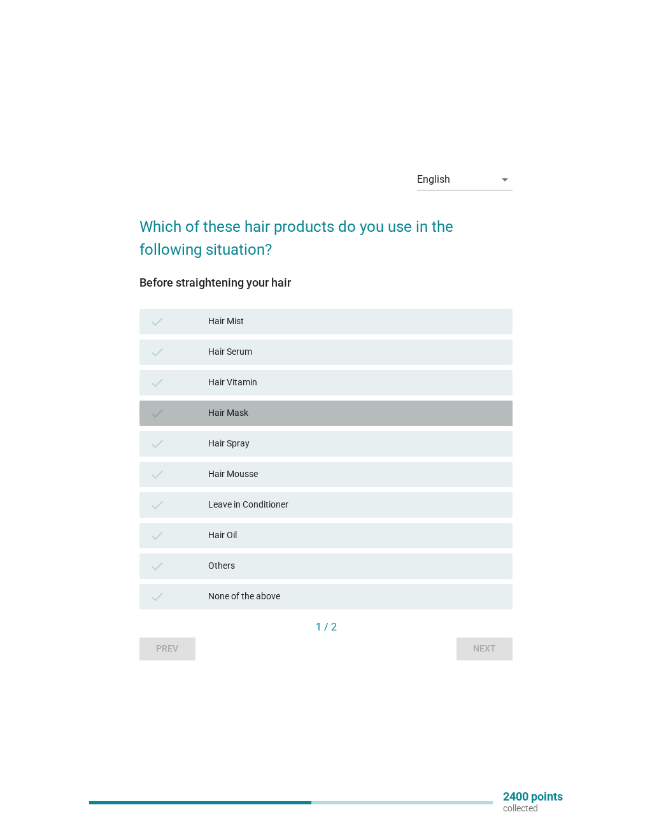
click at [490, 422] on div "check Hair Mask" at bounding box center [326, 413] width 374 height 25
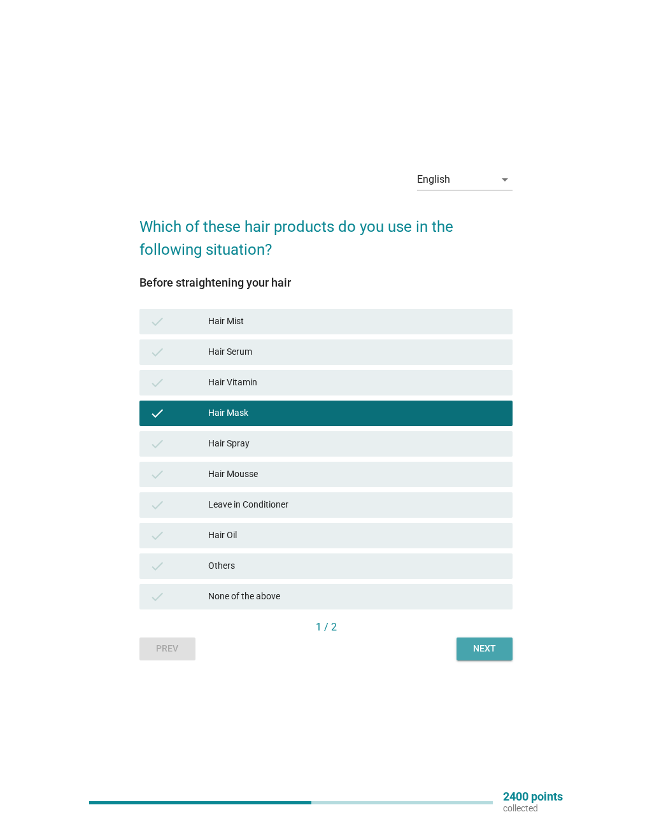
click at [499, 649] on div "Next" at bounding box center [485, 648] width 36 height 13
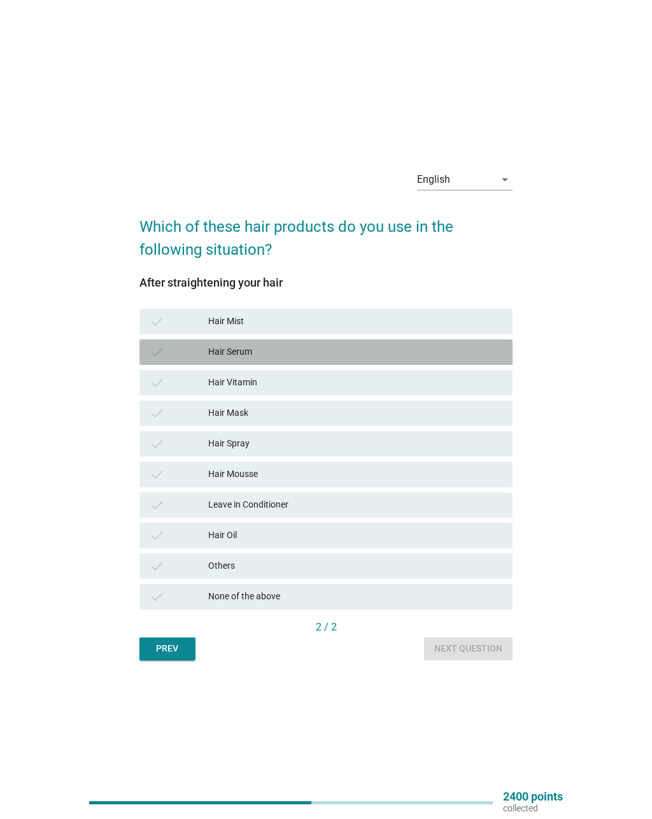
click at [505, 356] on div "check Hair Serum" at bounding box center [326, 351] width 374 height 25
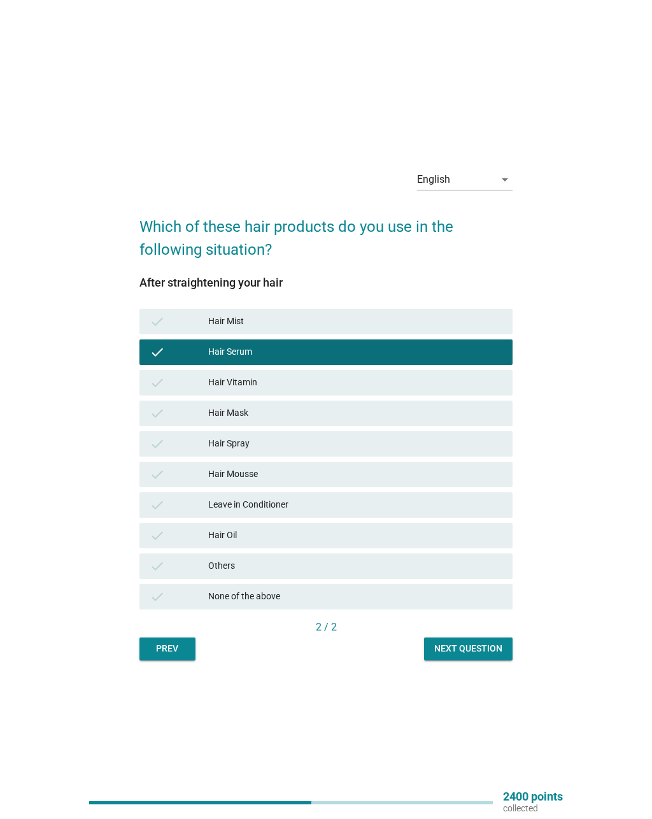
click at [490, 644] on div "Next question" at bounding box center [468, 648] width 68 height 13
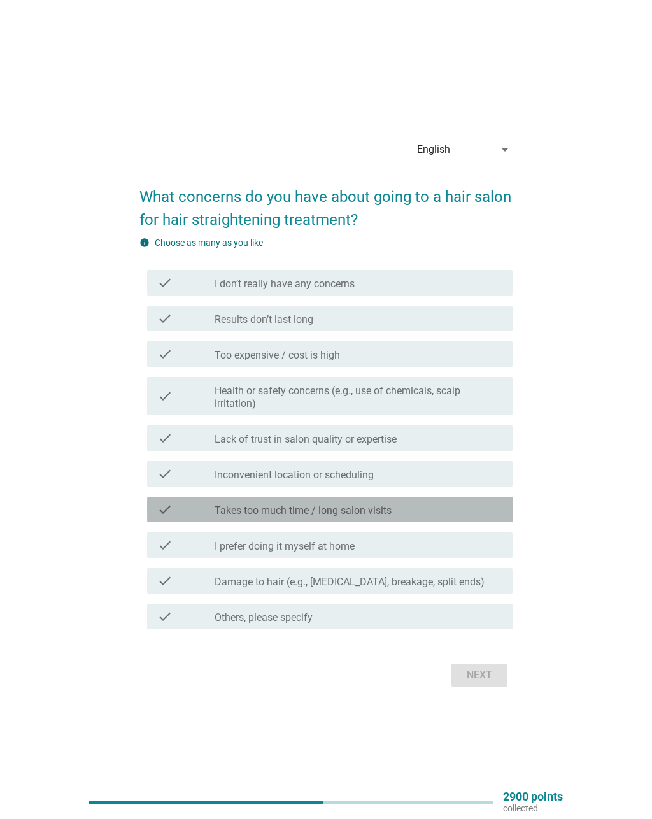
click at [446, 502] on div "check_box_outline_blank Takes too much time / long salon visits" at bounding box center [359, 509] width 288 height 15
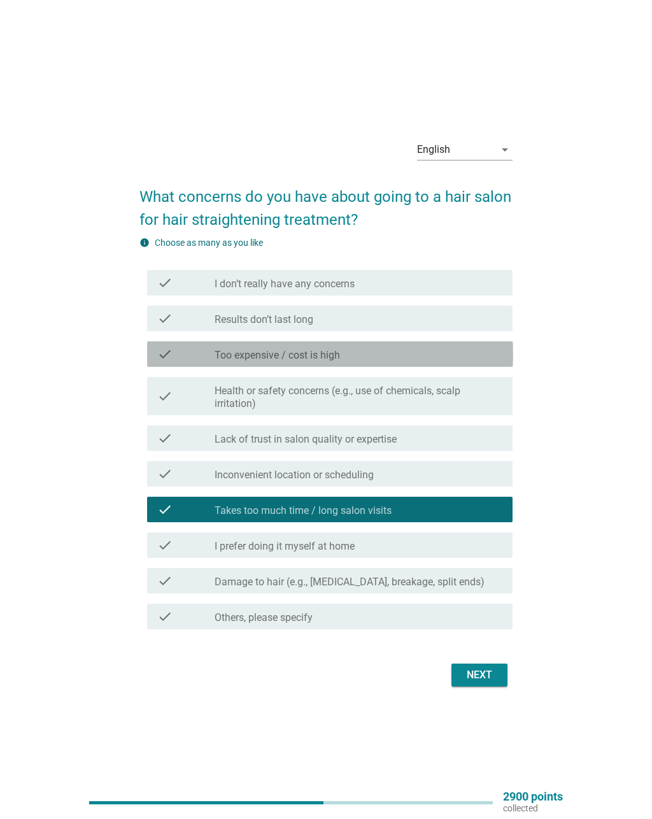
click at [434, 359] on div "check_box_outline_blank Too expensive / cost is high" at bounding box center [359, 353] width 288 height 15
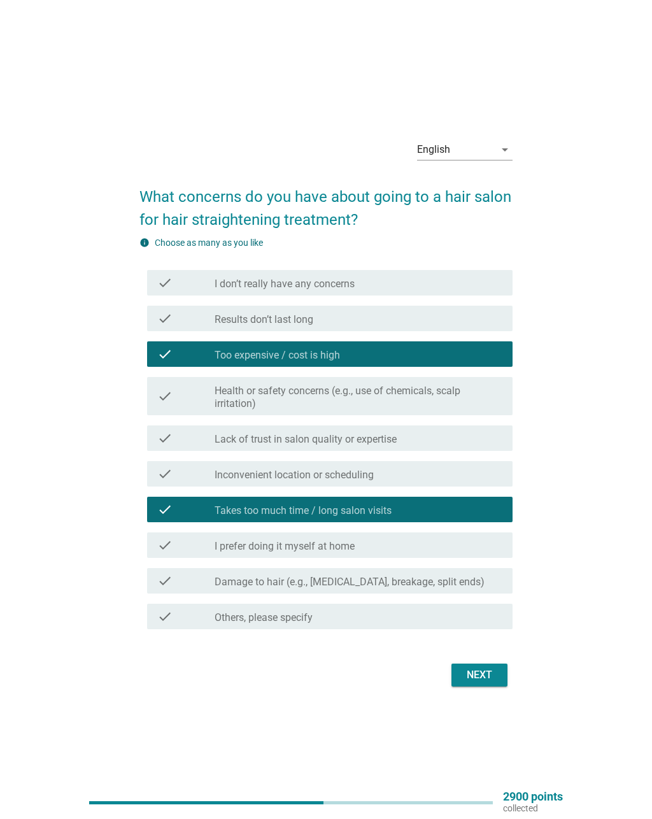
click at [490, 674] on div "Next" at bounding box center [480, 674] width 36 height 15
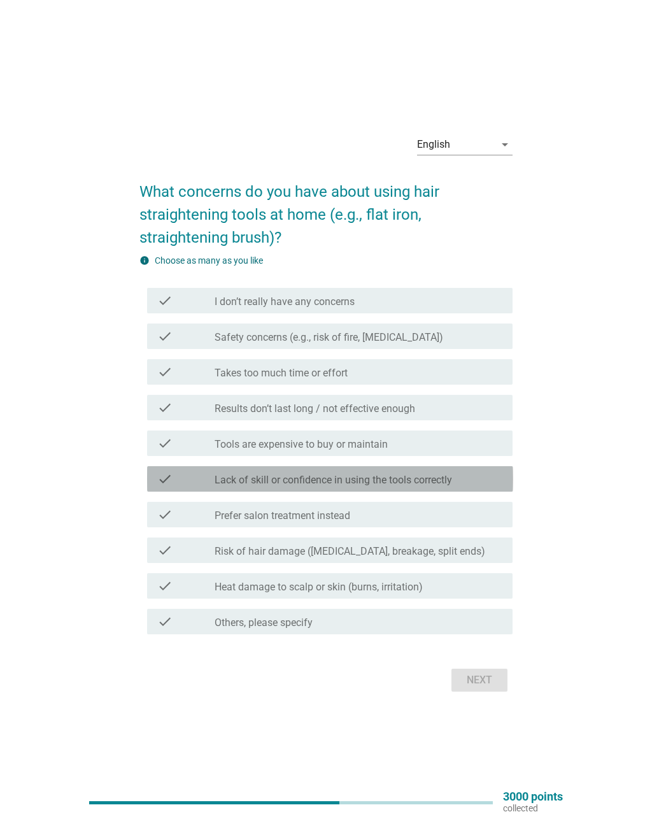
click at [487, 472] on div "check_box_outline_blank Lack of skill or confidence in using the tools correctly" at bounding box center [359, 478] width 288 height 15
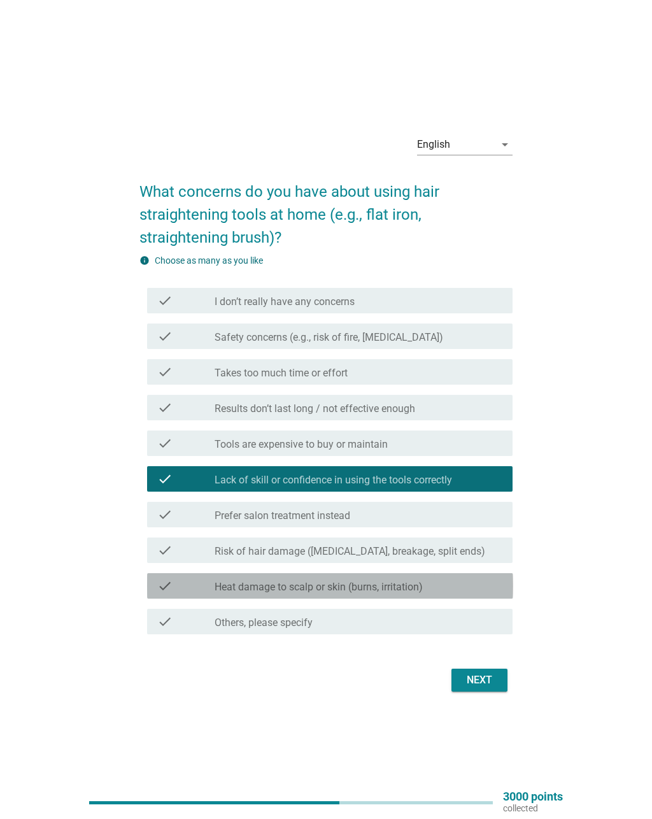
click at [485, 584] on div "check_box_outline_blank Heat damage to scalp or skin (burns, irritation)" at bounding box center [359, 585] width 288 height 15
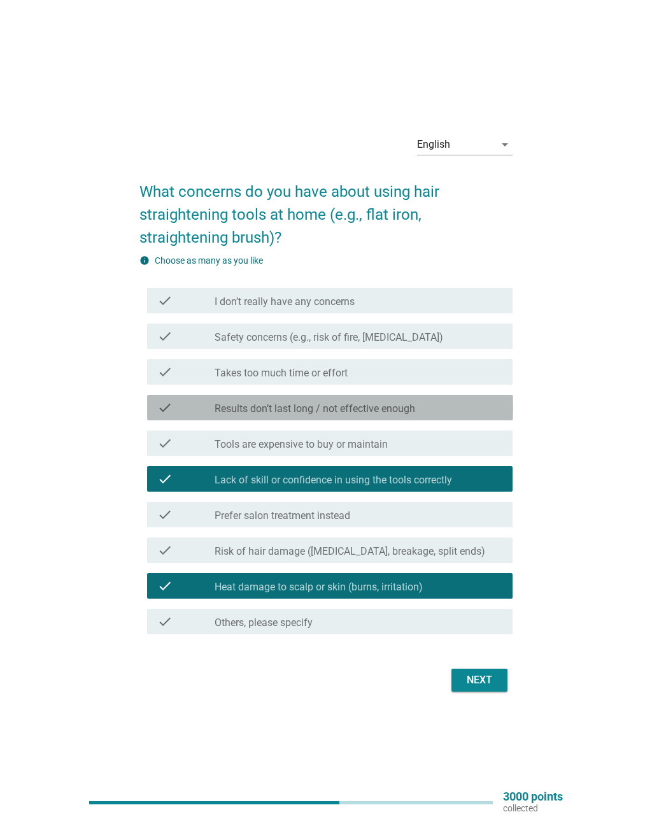
click at [483, 408] on div "check_box_outline_blank Results don’t last long / not effective enough" at bounding box center [359, 407] width 288 height 15
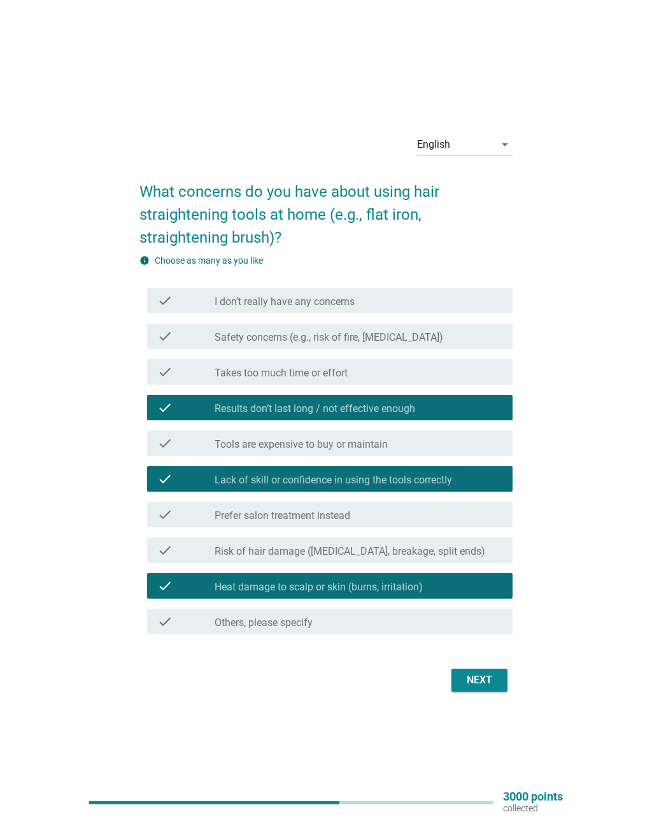
click at [491, 677] on div "Next" at bounding box center [480, 680] width 36 height 15
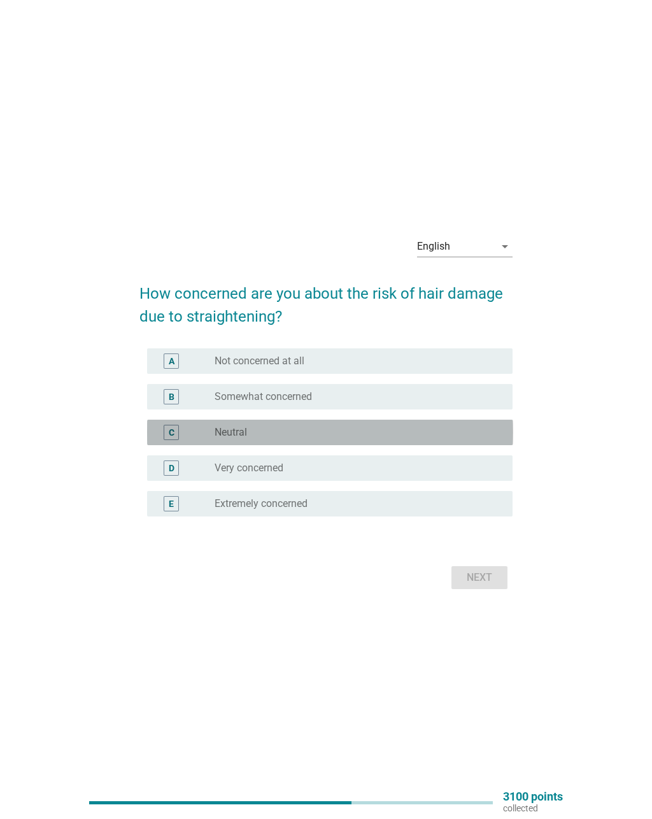
click at [459, 423] on div "C radio_button_unchecked Neutral" at bounding box center [330, 432] width 366 height 25
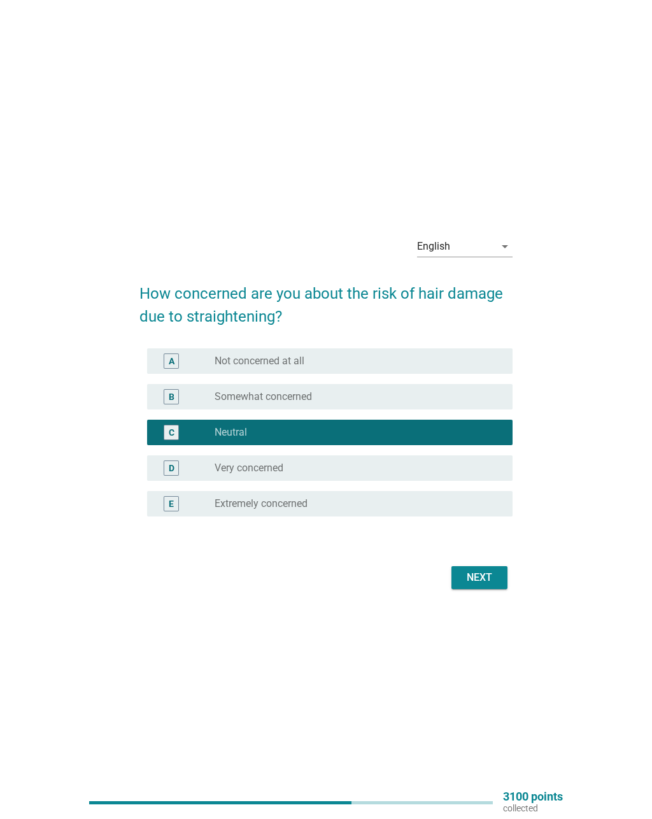
click at [504, 571] on button "Next" at bounding box center [480, 577] width 56 height 23
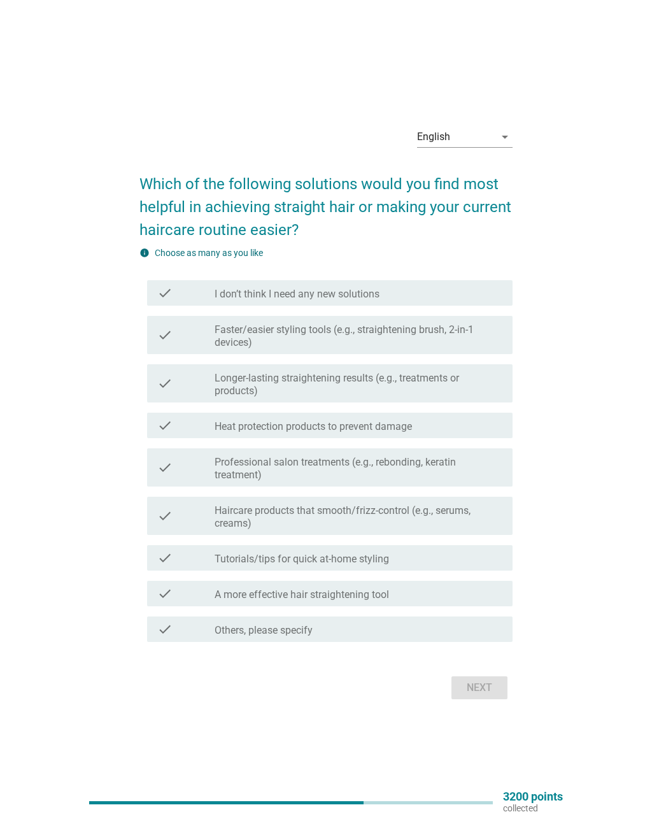
click at [492, 552] on div "check_box_outline_blank Tutorials/tips for quick at-home styling" at bounding box center [359, 557] width 288 height 15
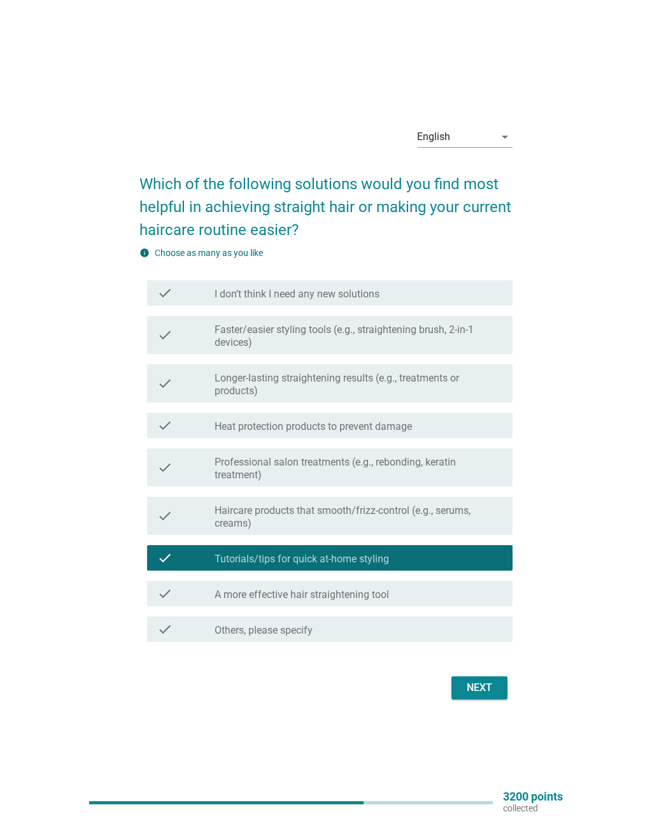
click at [496, 511] on label "Haircare products that smooth/frizz-control (e.g., serums, creams)" at bounding box center [359, 516] width 288 height 25
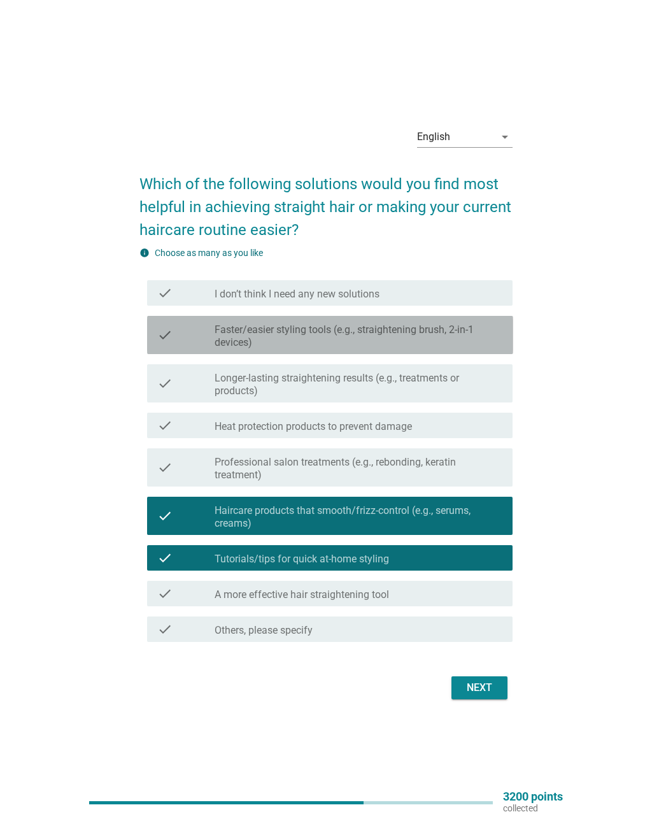
click at [493, 336] on label "Faster/easier styling tools (e.g., straightening brush, 2-in-1 devices)" at bounding box center [359, 336] width 288 height 25
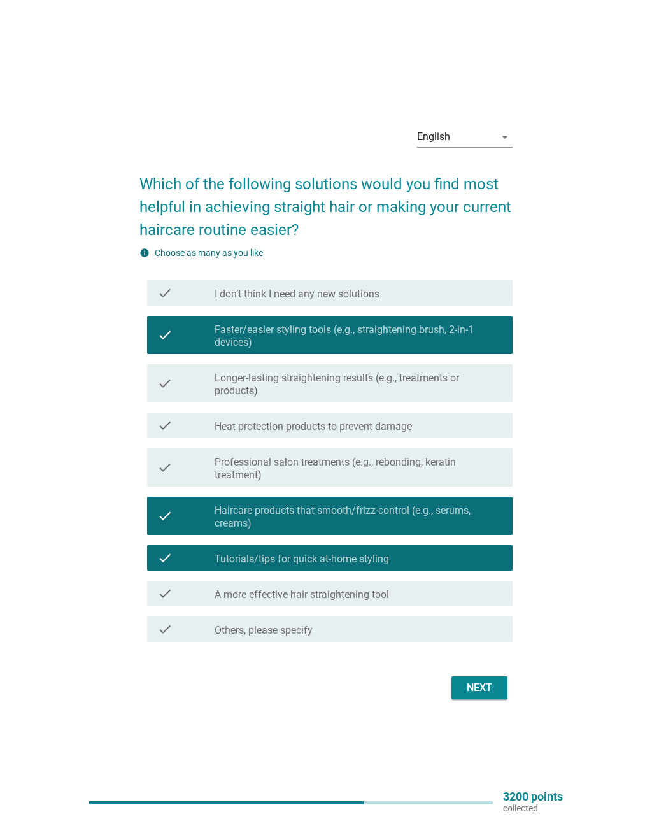
click at [493, 689] on div "Next" at bounding box center [480, 687] width 36 height 15
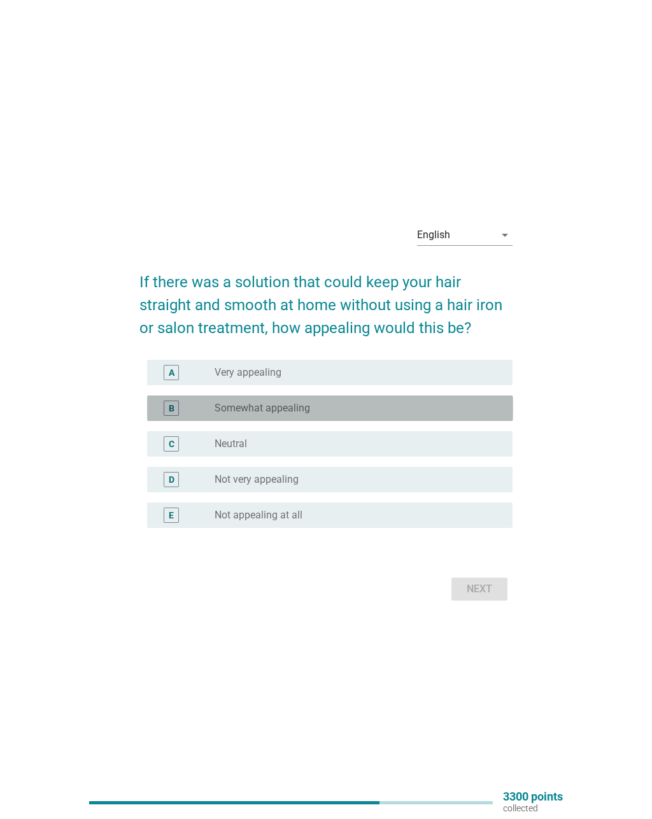
click at [491, 403] on div "radio_button_unchecked Somewhat appealing" at bounding box center [354, 408] width 278 height 13
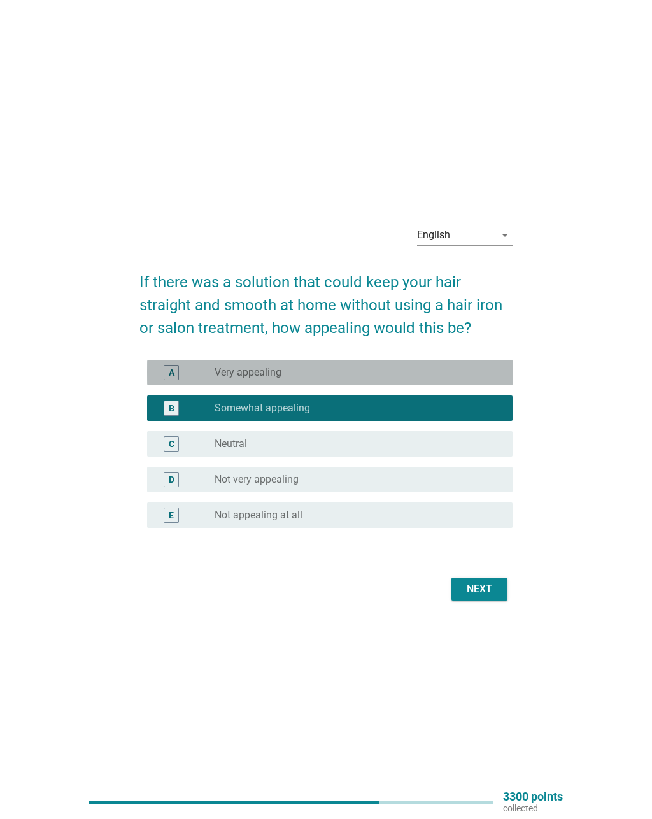
click at [509, 370] on div "A radio_button_unchecked Very appealing" at bounding box center [330, 372] width 366 height 25
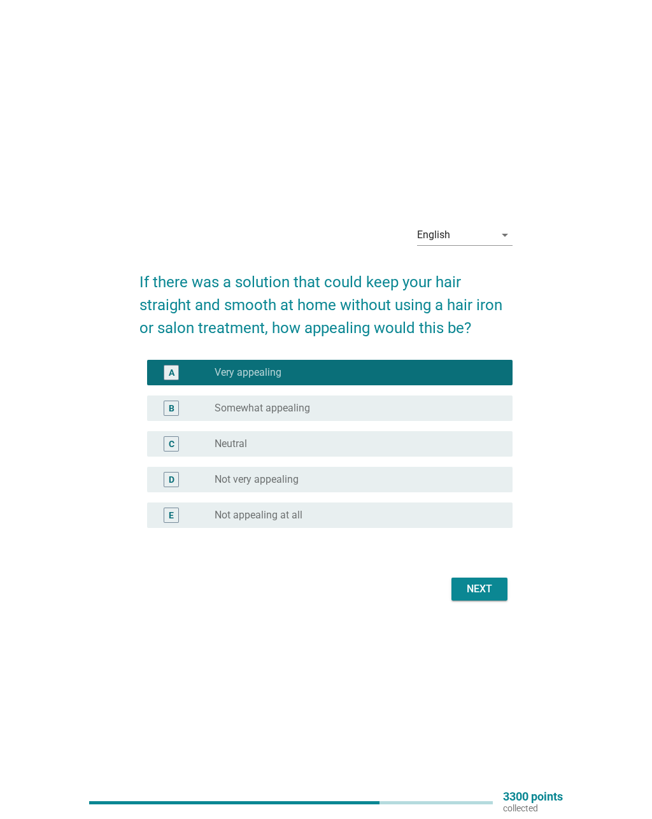
click at [489, 410] on div "radio_button_unchecked Somewhat appealing" at bounding box center [354, 408] width 278 height 13
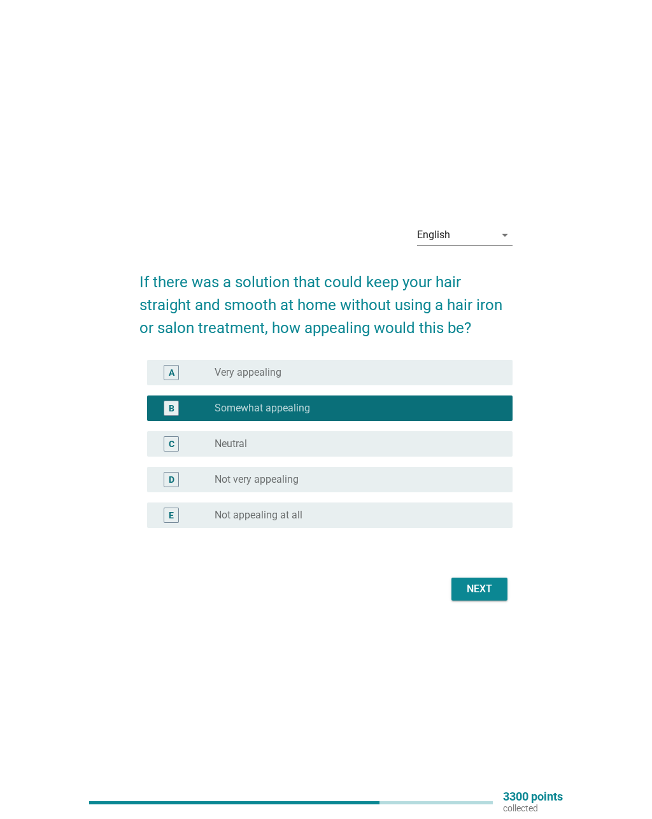
click at [491, 586] on div "Next" at bounding box center [480, 588] width 36 height 15
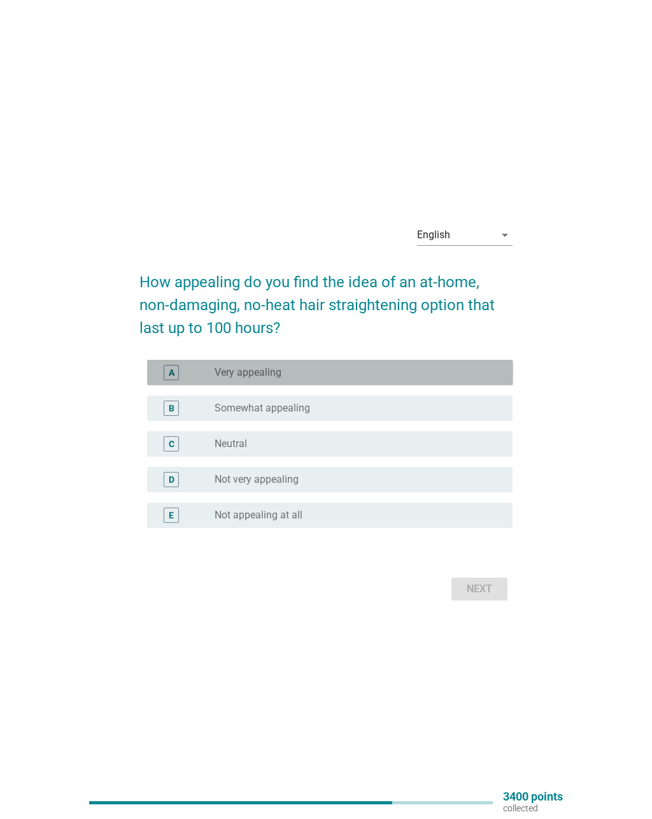
click at [506, 381] on div "A radio_button_unchecked Very appealing" at bounding box center [330, 372] width 366 height 25
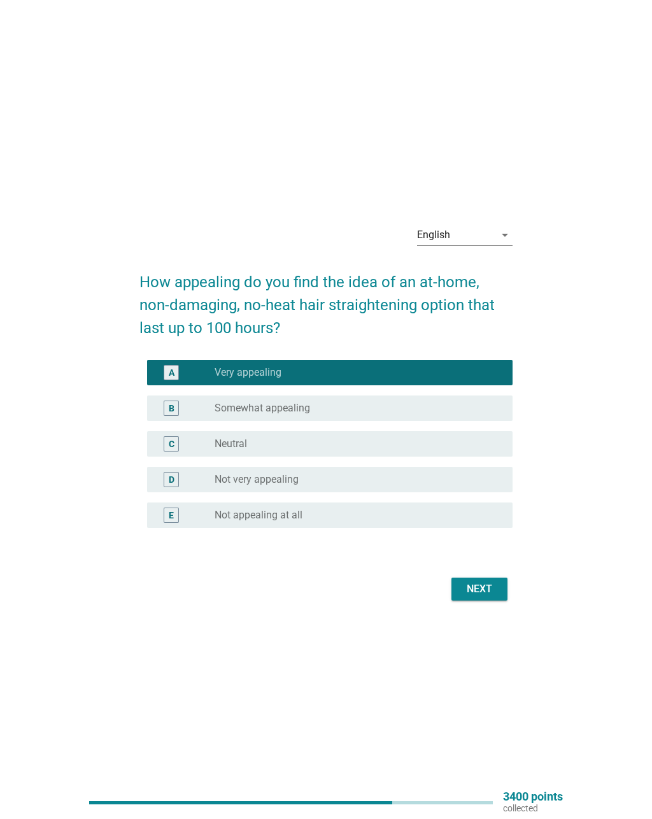
click at [502, 585] on button "Next" at bounding box center [480, 589] width 56 height 23
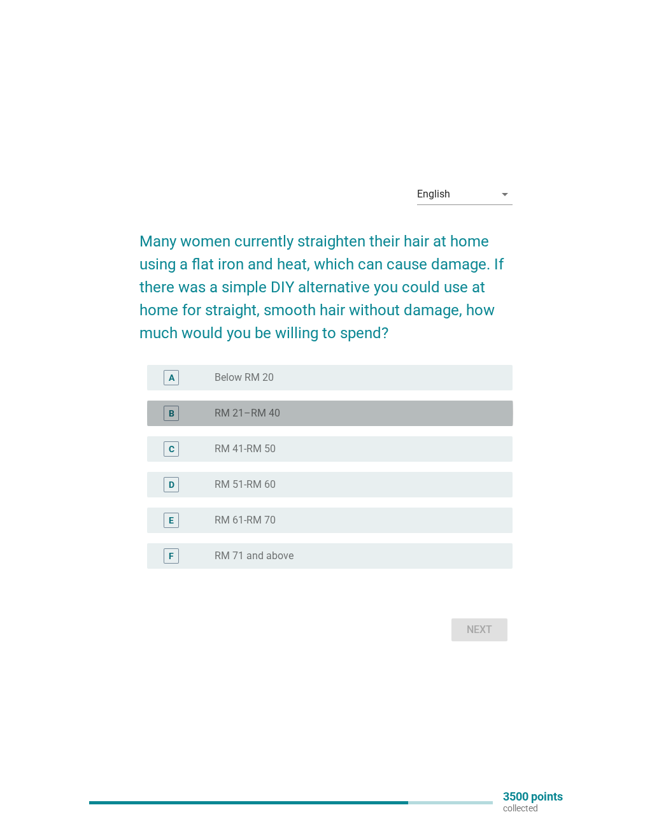
click at [494, 414] on div "radio_button_unchecked RM 21–RM 40" at bounding box center [359, 413] width 288 height 13
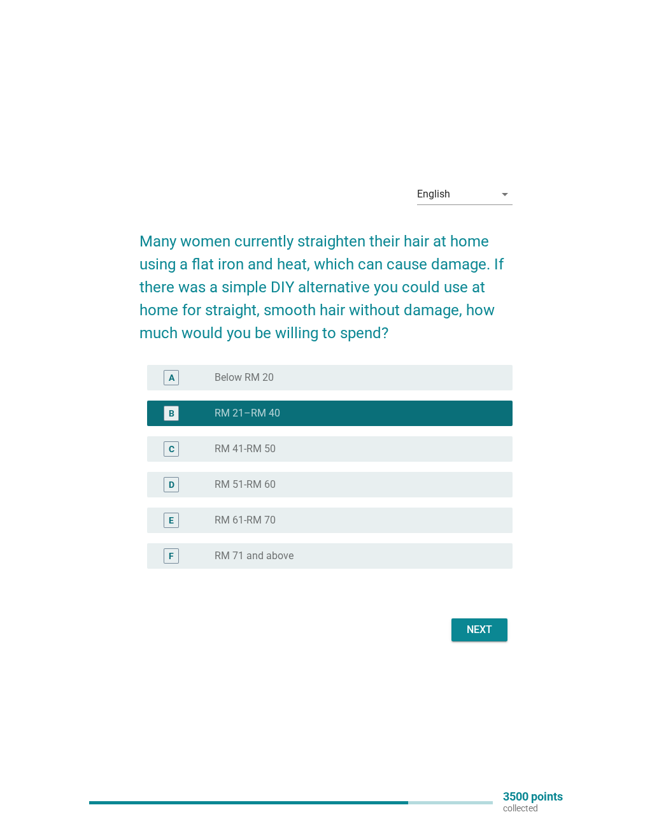
click at [497, 622] on div "Next" at bounding box center [480, 629] width 36 height 15
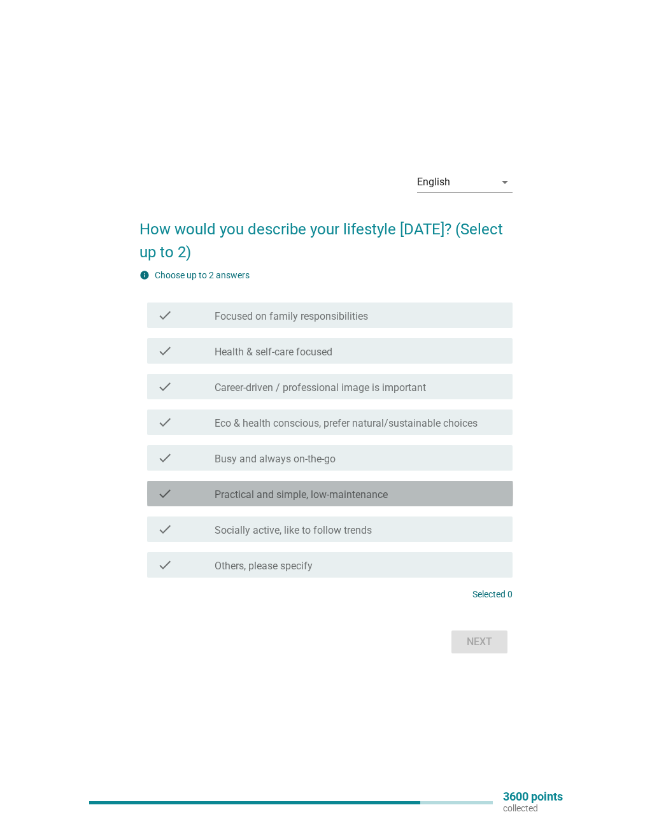
click at [479, 489] on div "check_box_outline_blank Practical and simple, low-maintenance" at bounding box center [359, 493] width 288 height 15
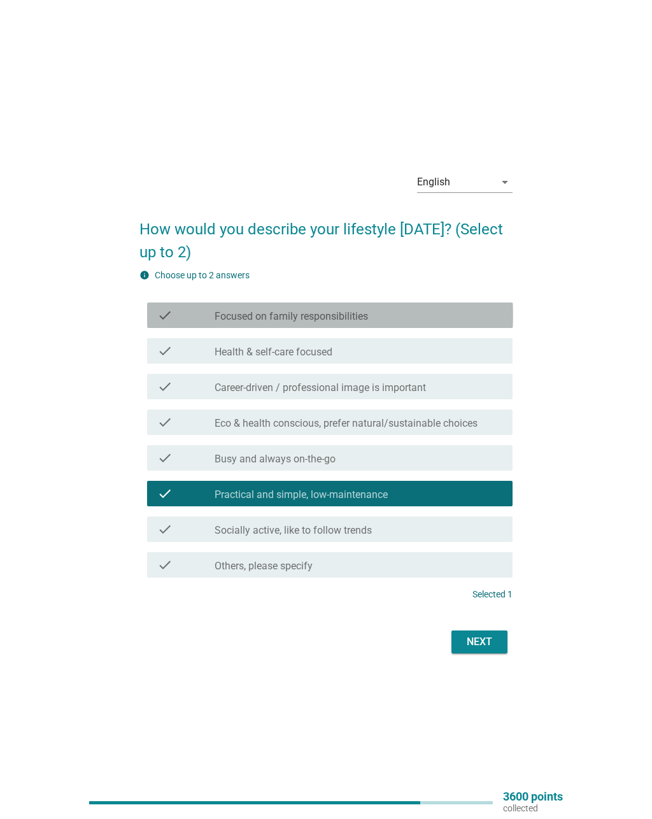
click at [448, 320] on div "check_box_outline_blank Focused on family responsibilities" at bounding box center [359, 315] width 288 height 15
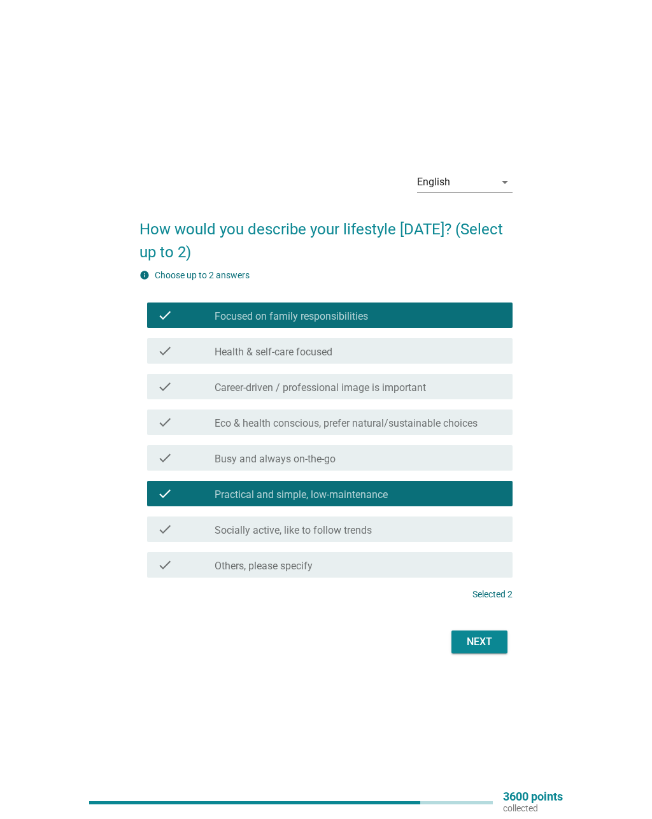
click at [499, 646] on button "Next" at bounding box center [480, 641] width 56 height 23
